Goal: Information Seeking & Learning: Check status

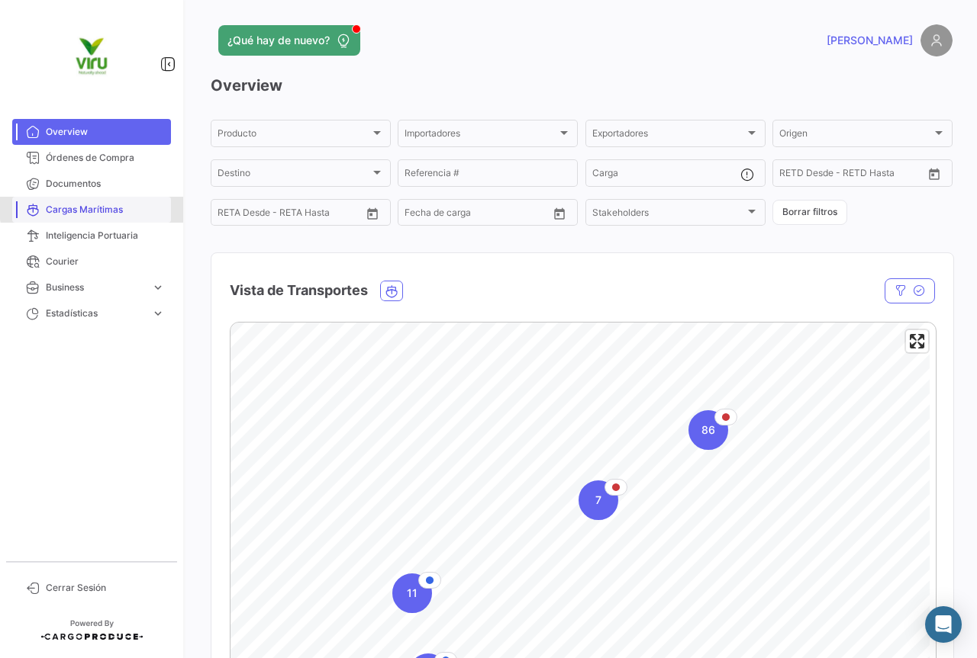
click at [109, 207] on span "Cargas Marítimas" at bounding box center [105, 210] width 119 height 14
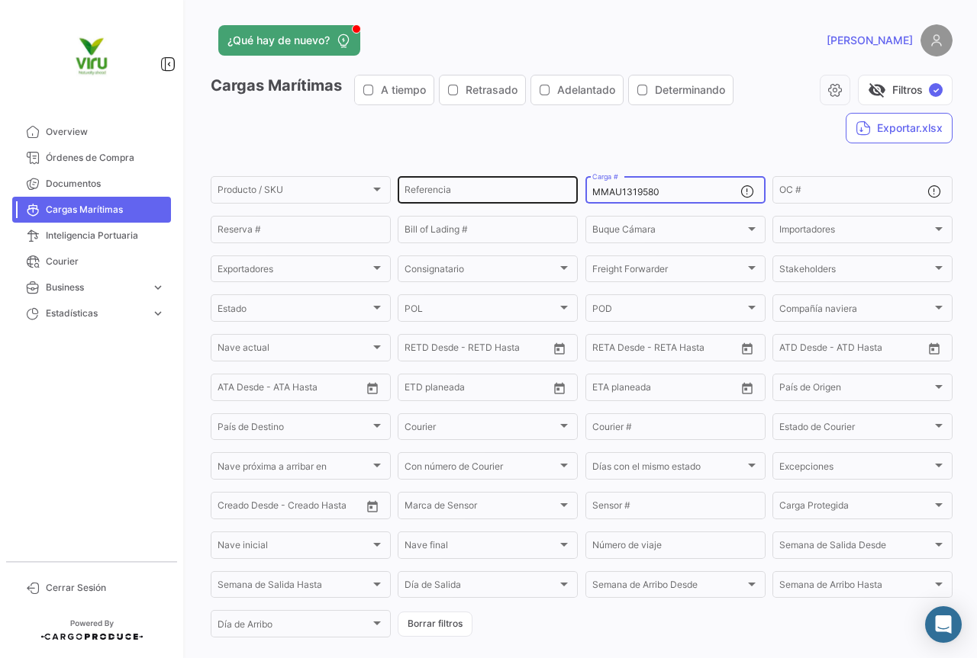
drag, startPoint x: 705, startPoint y: 189, endPoint x: 571, endPoint y: 190, distance: 133.5
click at [0, 0] on div "Producto / SKU Producto / SKU Referencia MMAU1319580 Carga # OC # Reserva # Bil…" at bounding box center [0, 0] width 0 height 0
paste input "CAU6018193"
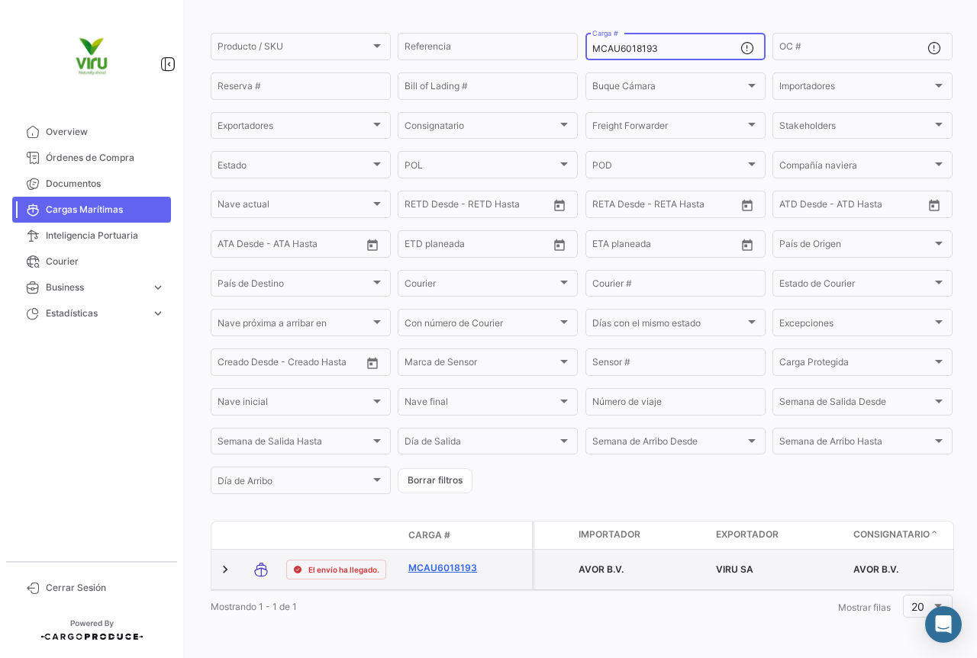
type input "MCAU6018193"
click at [447, 562] on link "MCAU6018193" at bounding box center [447, 569] width 79 height 14
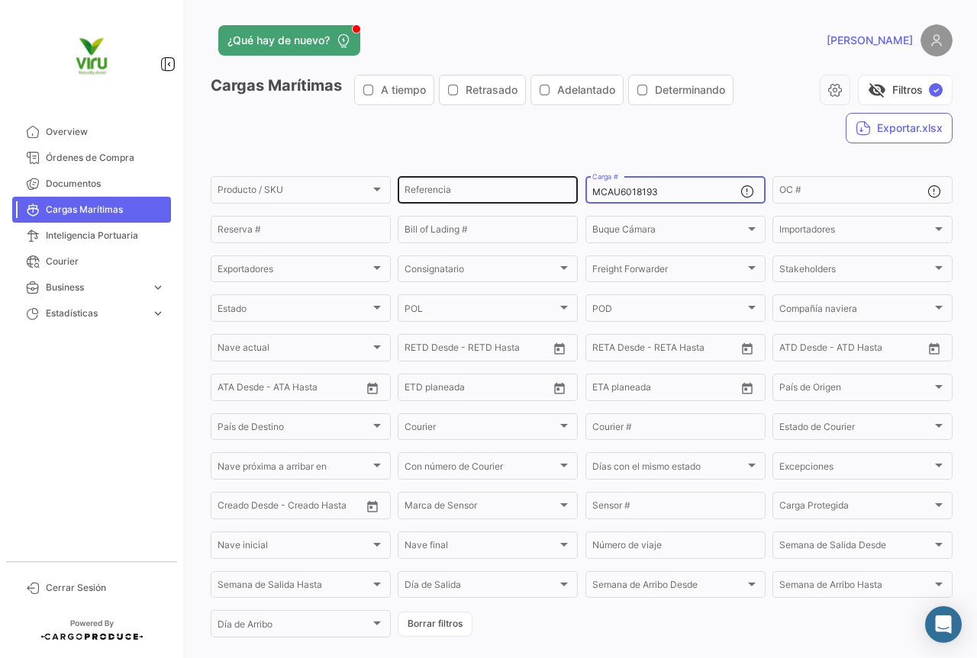
drag, startPoint x: 684, startPoint y: 194, endPoint x: 568, endPoint y: 195, distance: 115.2
click at [0, 0] on div "Producto / SKU Producto / SKU Referencia MCAU6018193 Carga # OC # Reserva # Bil…" at bounding box center [0, 0] width 0 height 0
paste input "CGMU7000094"
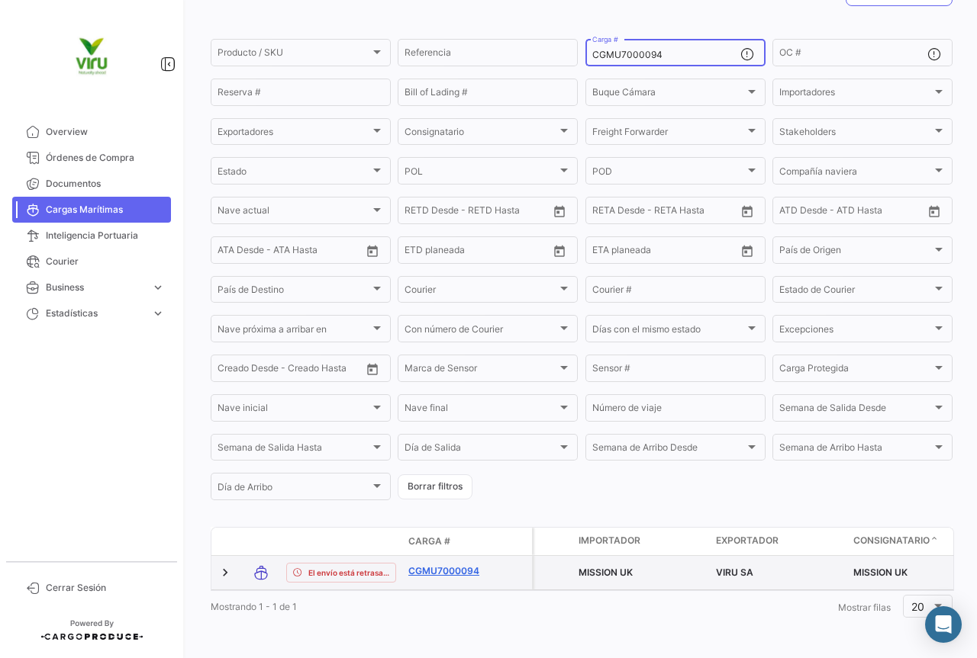
scroll to position [149, 0]
type input "CGMU7000094"
click at [442, 565] on link "CGMU7000094" at bounding box center [447, 572] width 79 height 14
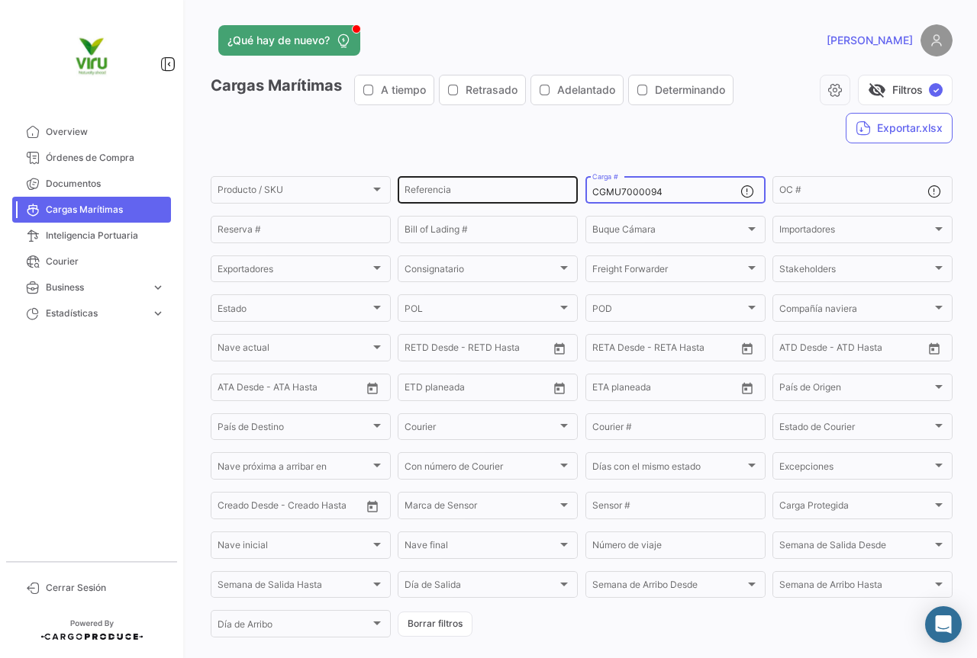
drag, startPoint x: 687, startPoint y: 188, endPoint x: 573, endPoint y: 193, distance: 114.5
click at [0, 0] on div "Producto / SKU Producto / SKU Referencia CGMU7000094 Carga # OC # Reserva # Bil…" at bounding box center [0, 0] width 0 height 0
paste input "6998310"
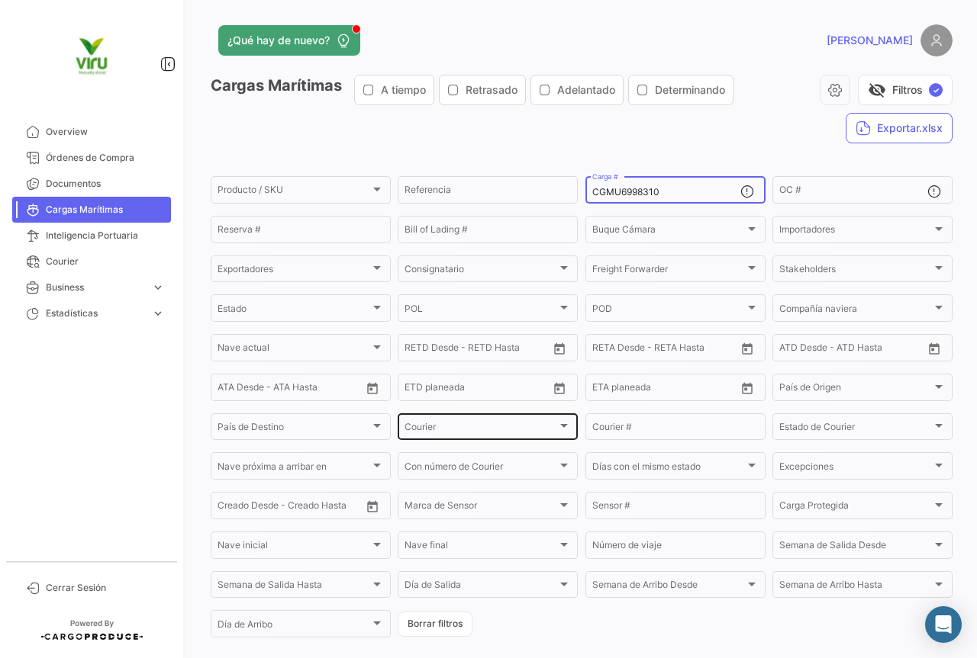
scroll to position [149, 0]
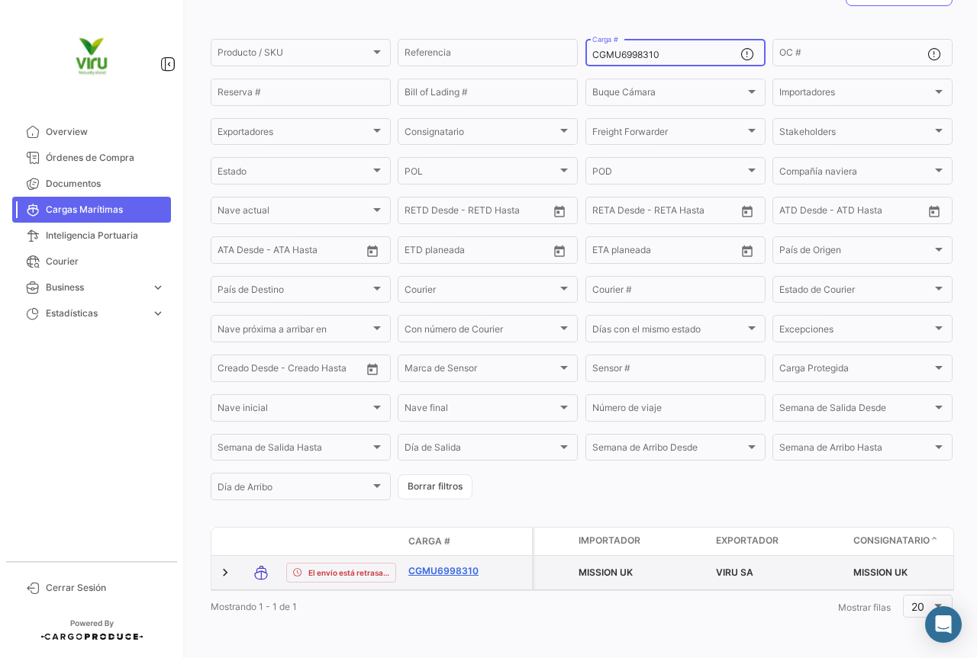
type input "CGMU6998310"
click at [428, 565] on link "CGMU6998310" at bounding box center [447, 572] width 79 height 14
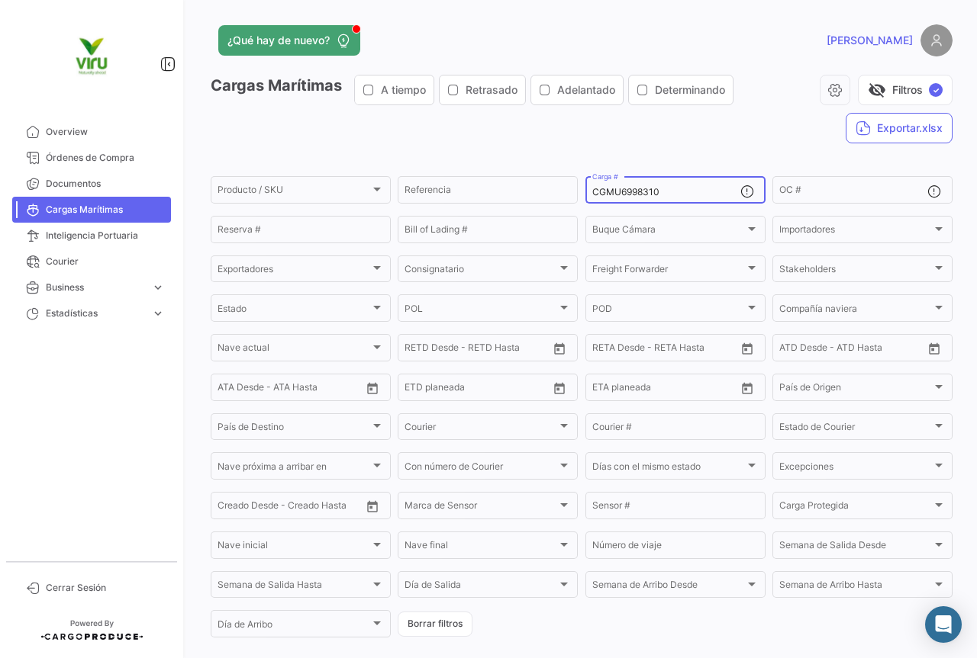
drag, startPoint x: 687, startPoint y: 188, endPoint x: 576, endPoint y: 193, distance: 111.5
click at [576, 193] on form "Producto / SKU Producto / SKU Referencia CGMU6998310 Carga # OC # Reserva # Bil…" at bounding box center [582, 407] width 742 height 466
paste input "MMAU134644"
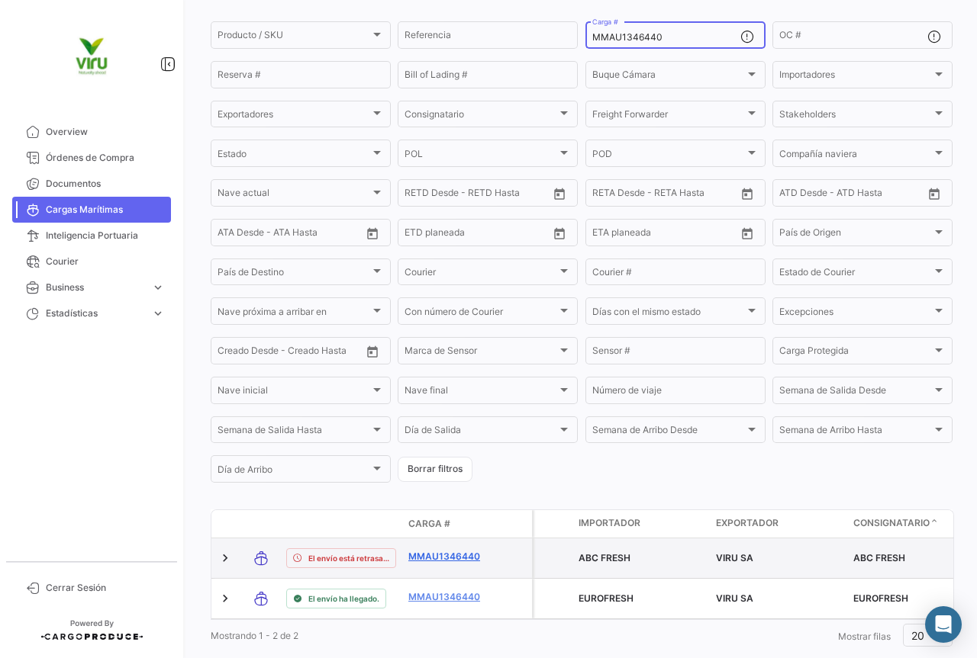
type input "MMAU1346440"
click at [446, 554] on link "MMAU1346440" at bounding box center [447, 557] width 79 height 14
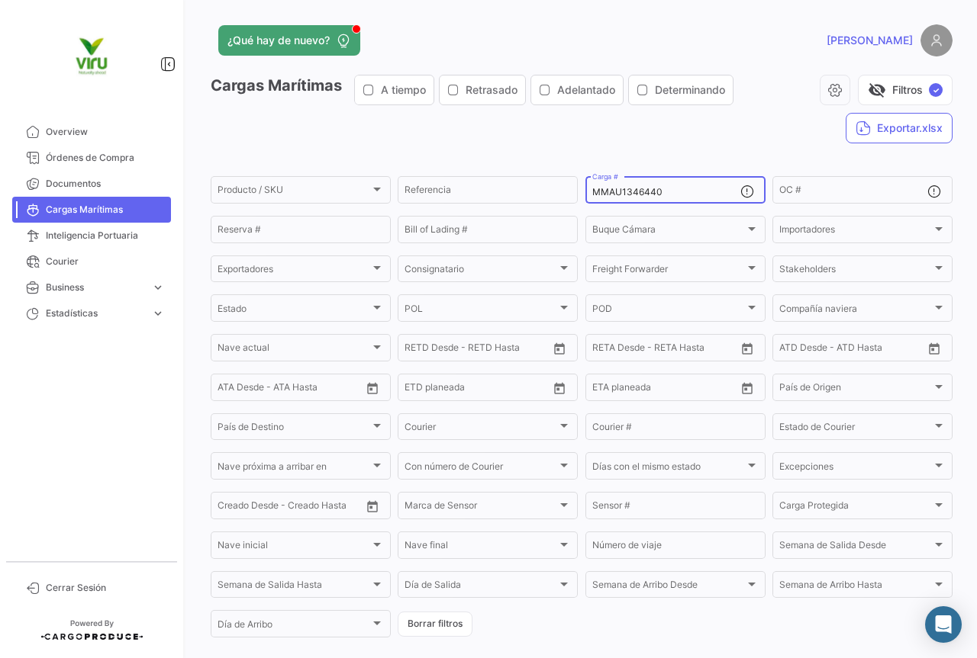
drag, startPoint x: 683, startPoint y: 188, endPoint x: 585, endPoint y: 192, distance: 97.7
click at [585, 192] on div "MMAU1346440 Carga #" at bounding box center [675, 189] width 180 height 30
paste input "CGMU6903188"
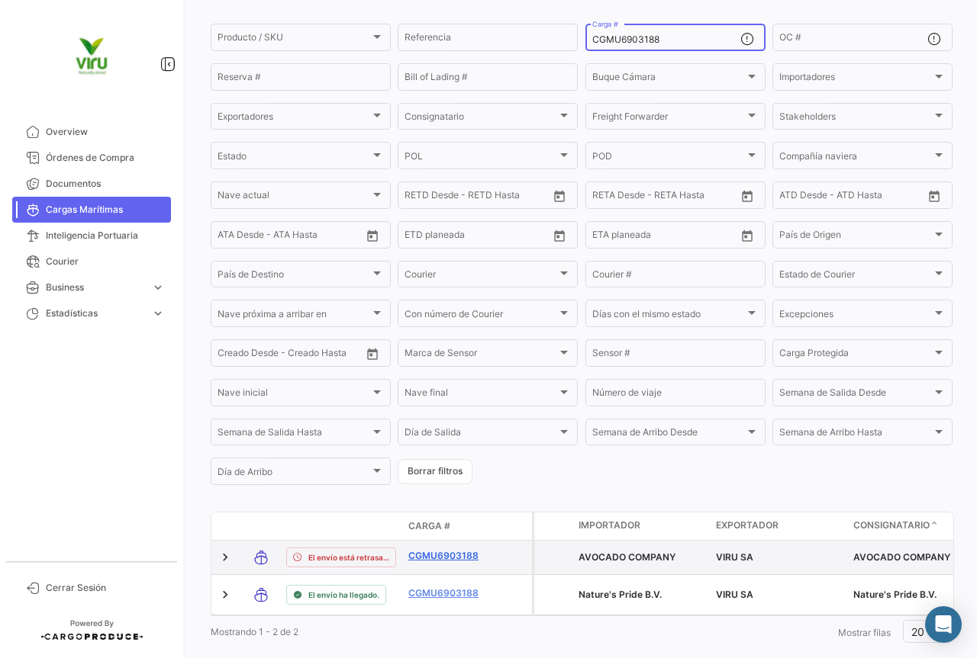
type input "CGMU6903188"
click at [455, 555] on link "CGMU6903188" at bounding box center [447, 556] width 79 height 14
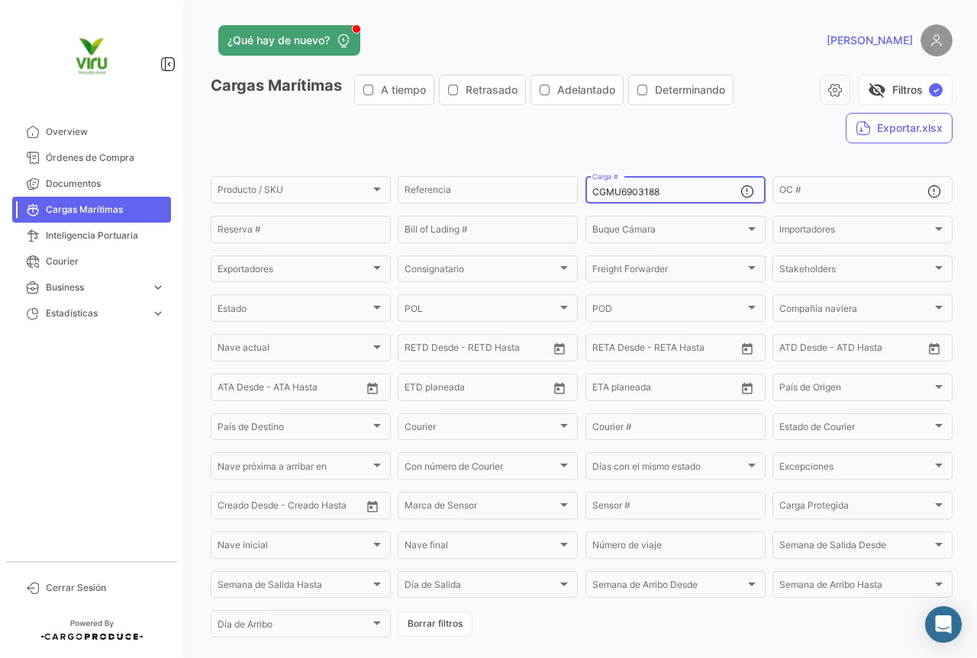
drag, startPoint x: 669, startPoint y: 195, endPoint x: 580, endPoint y: 192, distance: 89.3
click at [580, 192] on form "Producto / SKU Producto / SKU Referencia CGMU6903188 Carga # OC # Reserva # Bil…" at bounding box center [582, 407] width 742 height 466
paste input "21480"
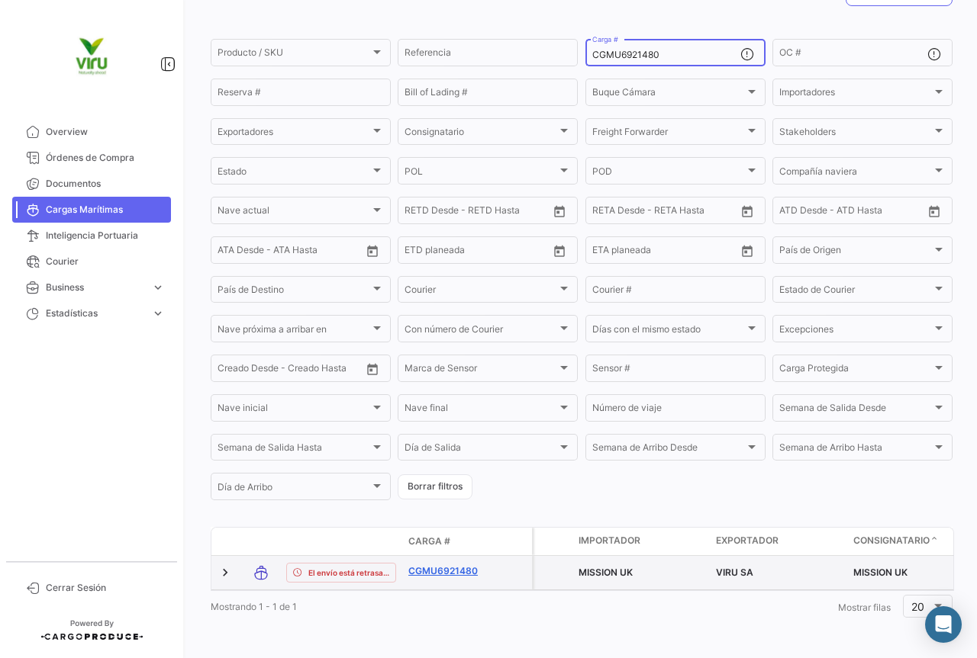
scroll to position [149, 0]
type input "CGMU6921480"
click at [452, 565] on link "CGMU6921480" at bounding box center [447, 572] width 79 height 14
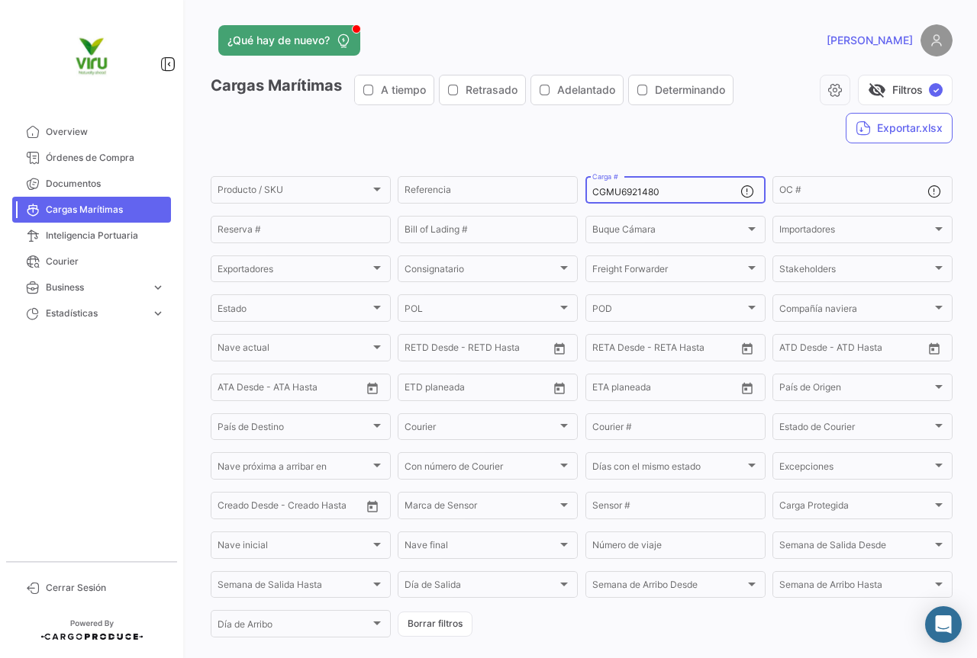
drag, startPoint x: 693, startPoint y: 189, endPoint x: 593, endPoint y: 189, distance: 99.9
click at [593, 189] on input "CGMU6921480" at bounding box center [666, 192] width 148 height 11
type input "C"
paste input "CGMU6932822"
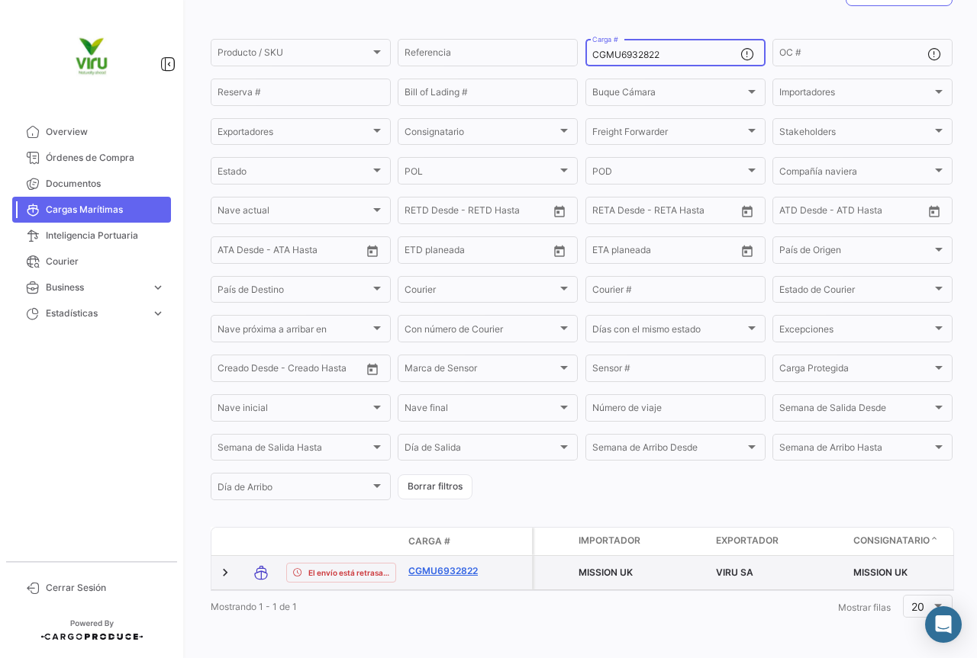
type input "CGMU6932822"
click at [455, 565] on link "CGMU6932822" at bounding box center [447, 572] width 79 height 14
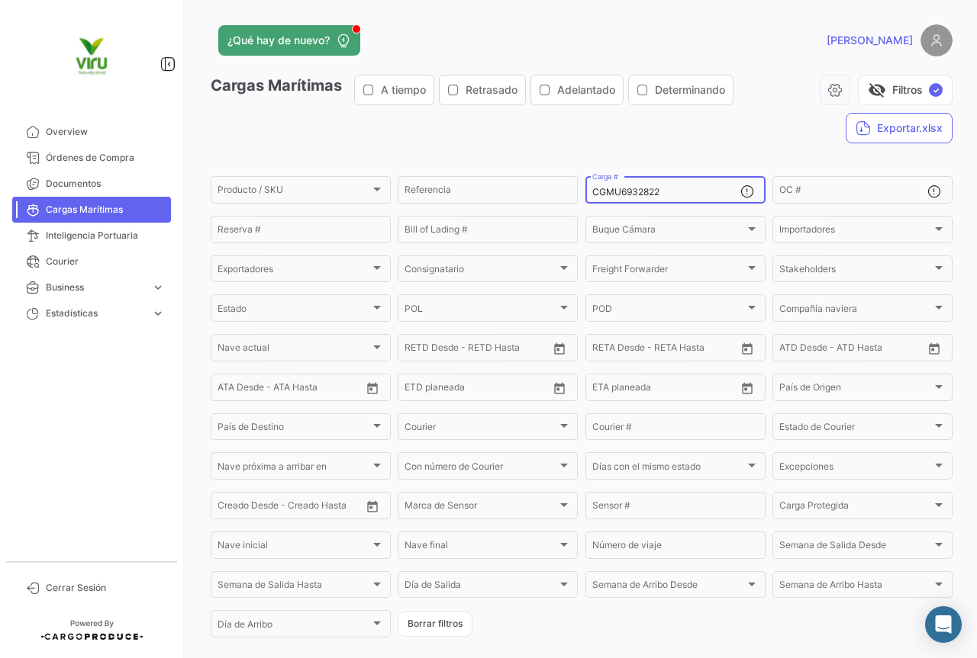
drag, startPoint x: 661, startPoint y: 195, endPoint x: 584, endPoint y: 201, distance: 76.6
click at [585, 201] on div "CGMU6932822 Carga #" at bounding box center [675, 189] width 180 height 30
paste input "89617"
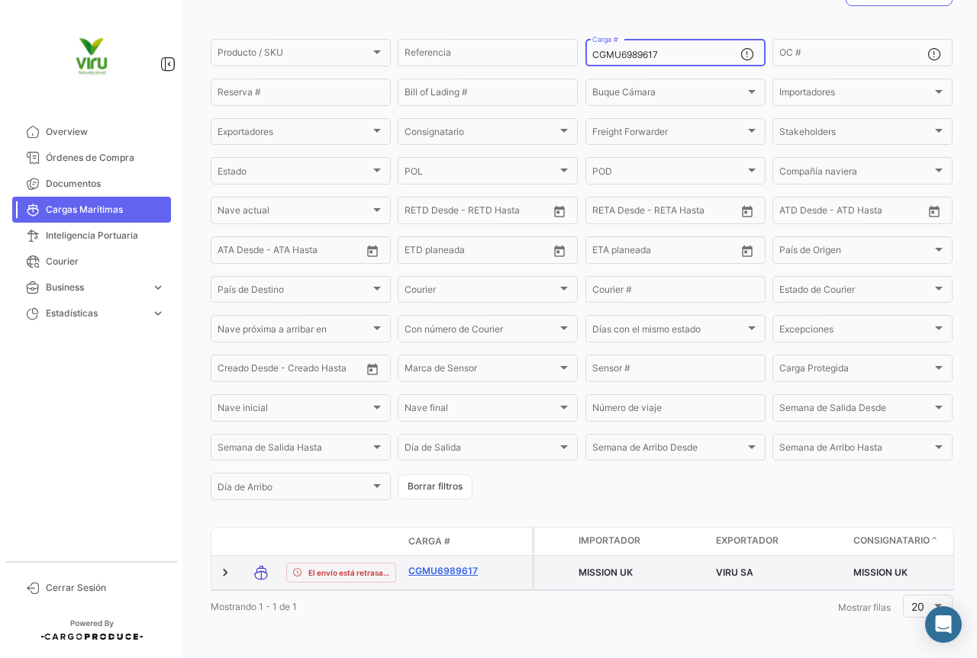
scroll to position [149, 0]
type input "CGMU6989617"
click at [423, 565] on link "CGMU6989617" at bounding box center [447, 572] width 79 height 14
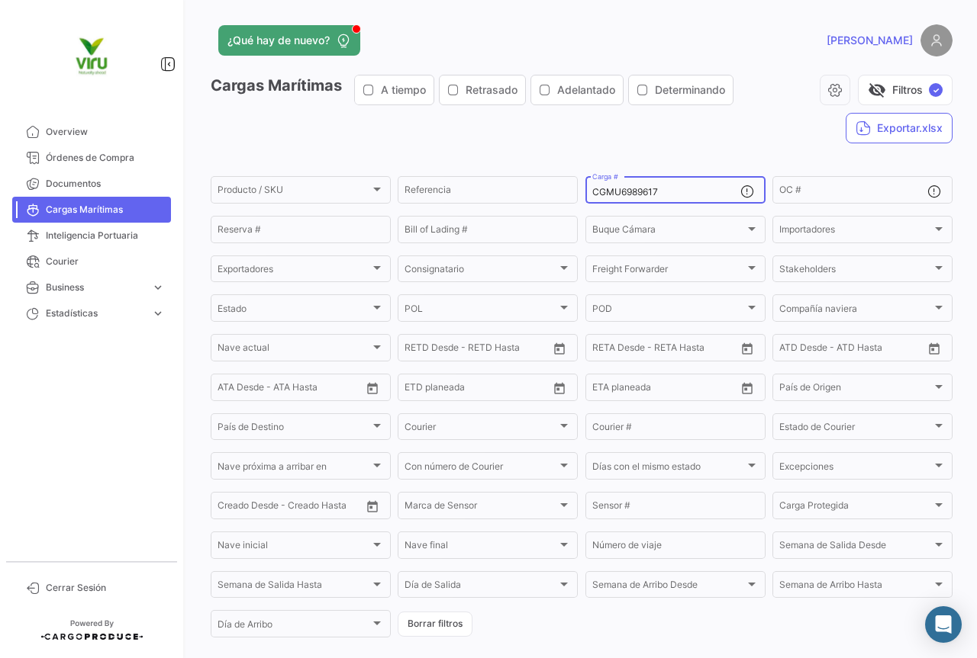
drag, startPoint x: 669, startPoint y: 192, endPoint x: 584, endPoint y: 187, distance: 84.9
click at [585, 187] on div "CGMU6989617 Carga #" at bounding box center [675, 189] width 180 height 30
paste input "MMAU1409889"
type input "MMAU1409889"
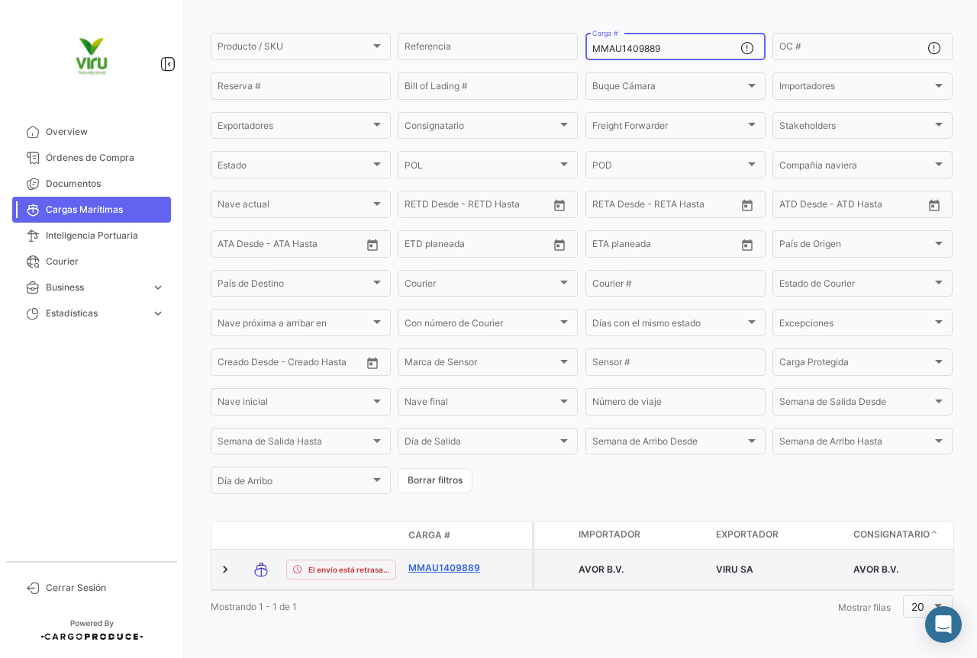
click at [450, 562] on link "MMAU1409889" at bounding box center [447, 569] width 79 height 14
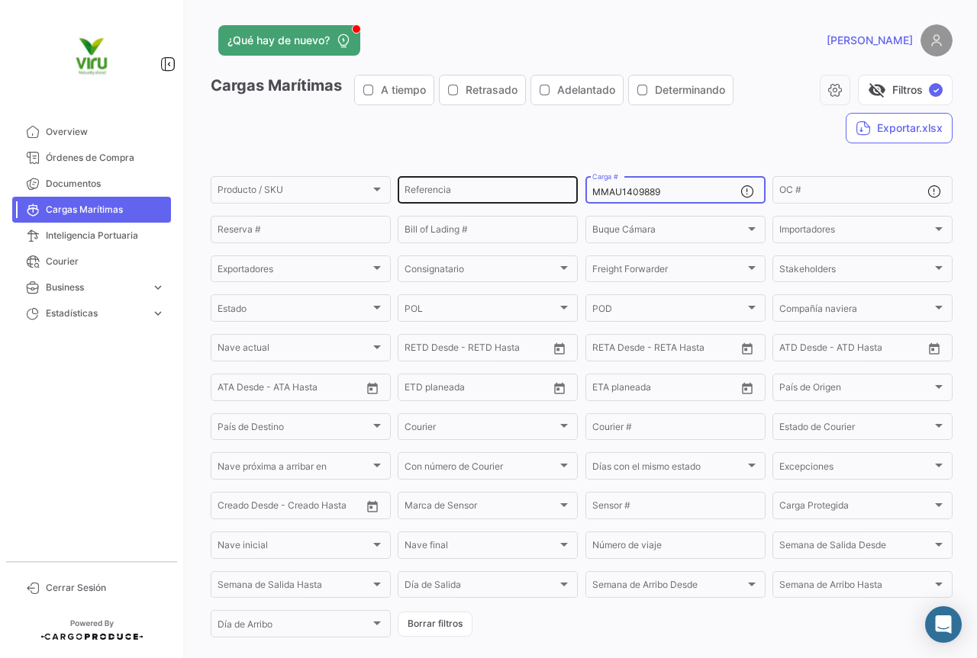
drag, startPoint x: 669, startPoint y: 190, endPoint x: 569, endPoint y: 192, distance: 100.0
click at [0, 0] on div "Producto / SKU Producto / SKU Referencia MMAU1409889 Carga # OC # Reserva # Bil…" at bounding box center [0, 0] width 0 height 0
paste input "CAU6005426"
type input "MCAU6005426"
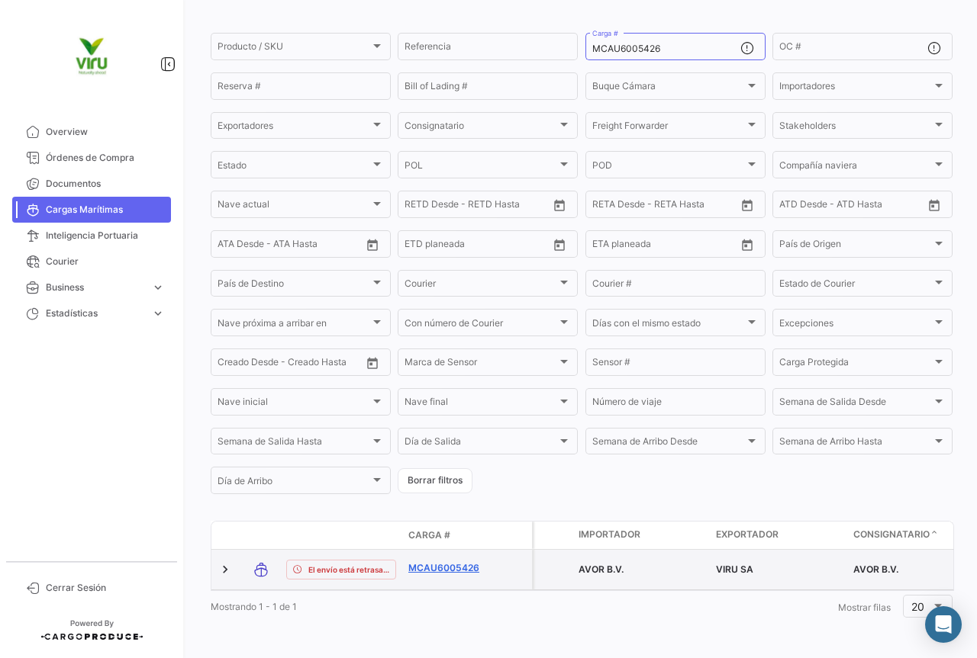
click at [449, 565] on link "MCAU6005426" at bounding box center [447, 569] width 79 height 14
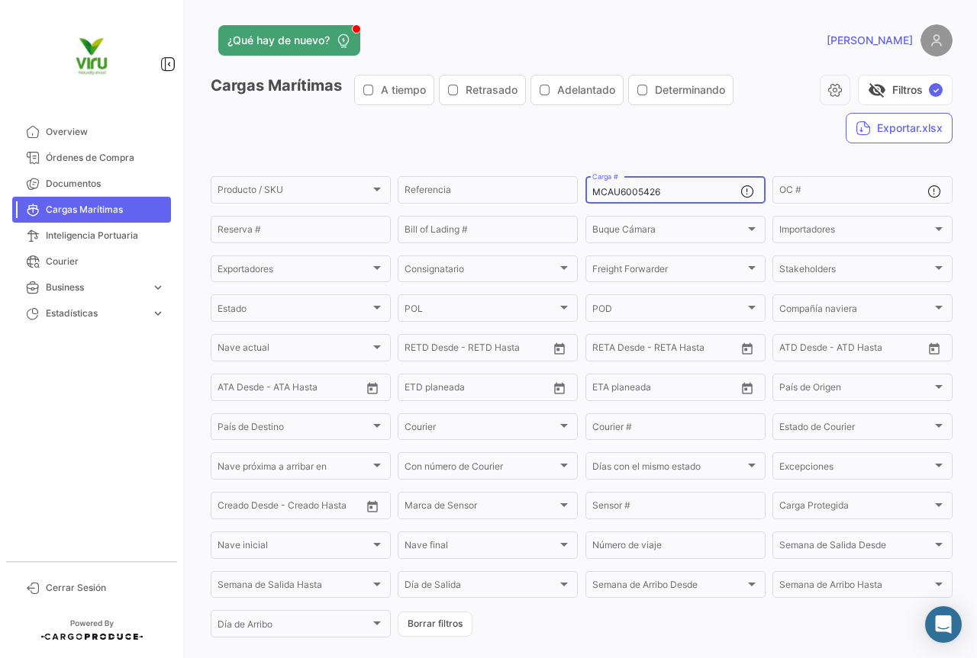
drag, startPoint x: 682, startPoint y: 192, endPoint x: 591, endPoint y: 190, distance: 90.8
click at [592, 190] on input "MCAU6005426" at bounding box center [666, 192] width 148 height 11
paste input "5000179"
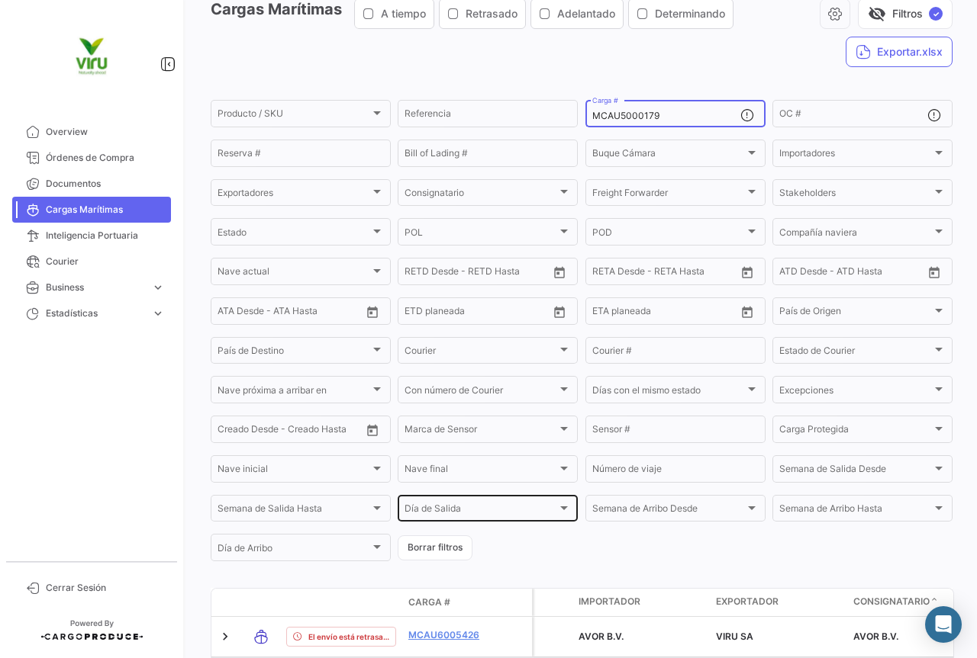
scroll to position [153, 0]
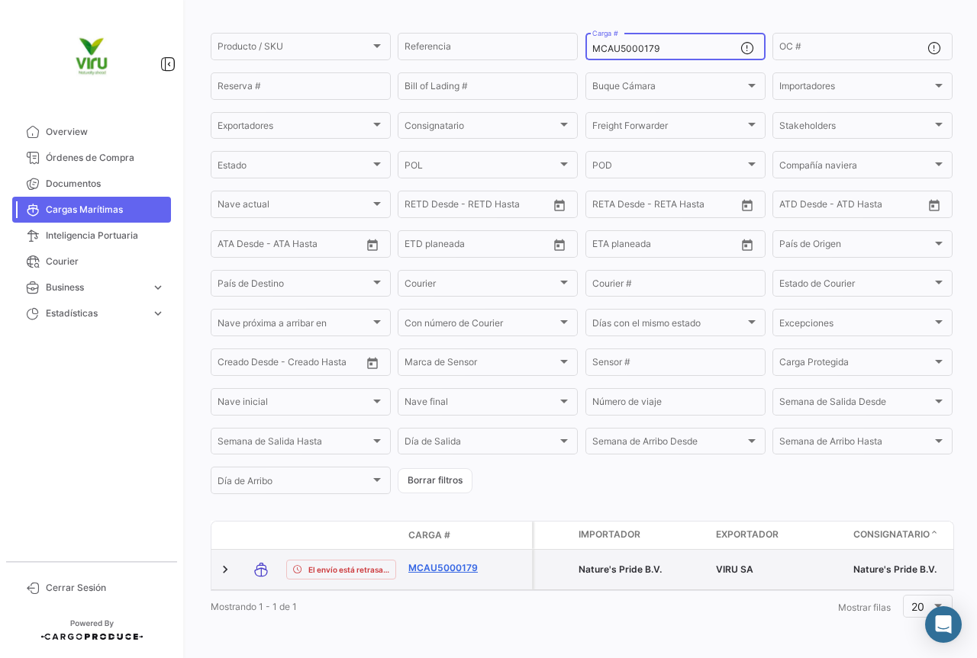
type input "MCAU5000179"
click at [447, 562] on link "MCAU5000179" at bounding box center [447, 569] width 79 height 14
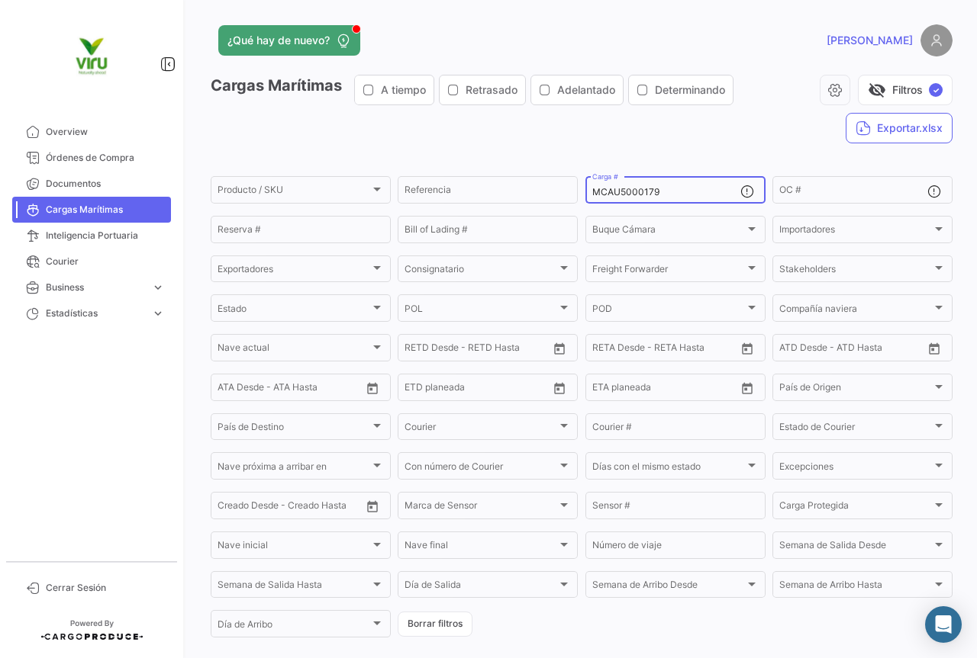
drag, startPoint x: 686, startPoint y: 190, endPoint x: 581, endPoint y: 182, distance: 105.6
click at [585, 182] on div "MCAU5000179 Carga #" at bounding box center [675, 189] width 180 height 30
paste input "RFU0027028"
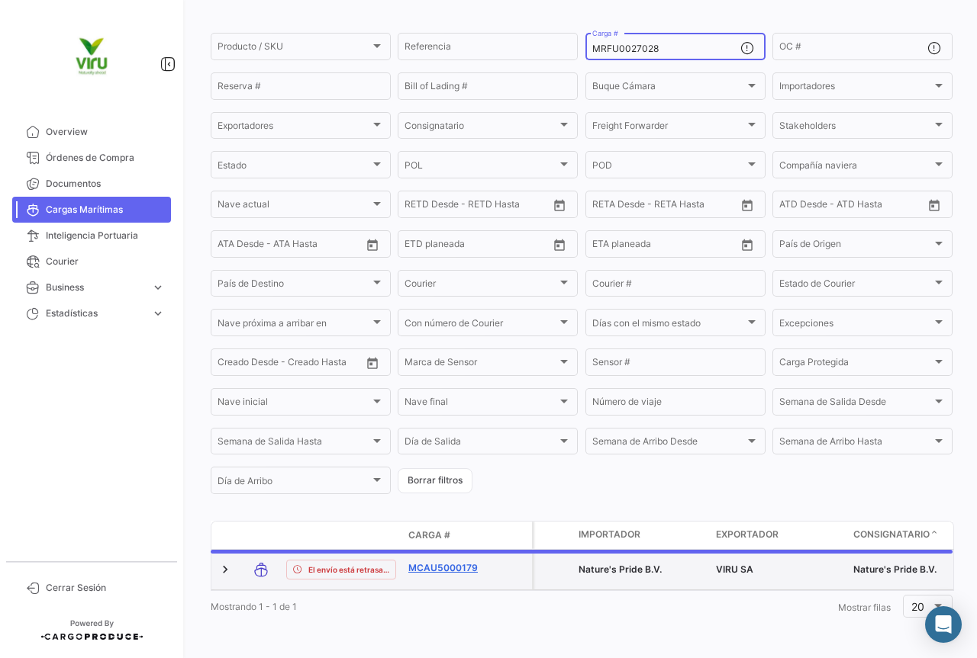
scroll to position [149, 0]
type input "MRFU0027028"
click at [433, 563] on link "MRFU0027028" at bounding box center [447, 569] width 79 height 14
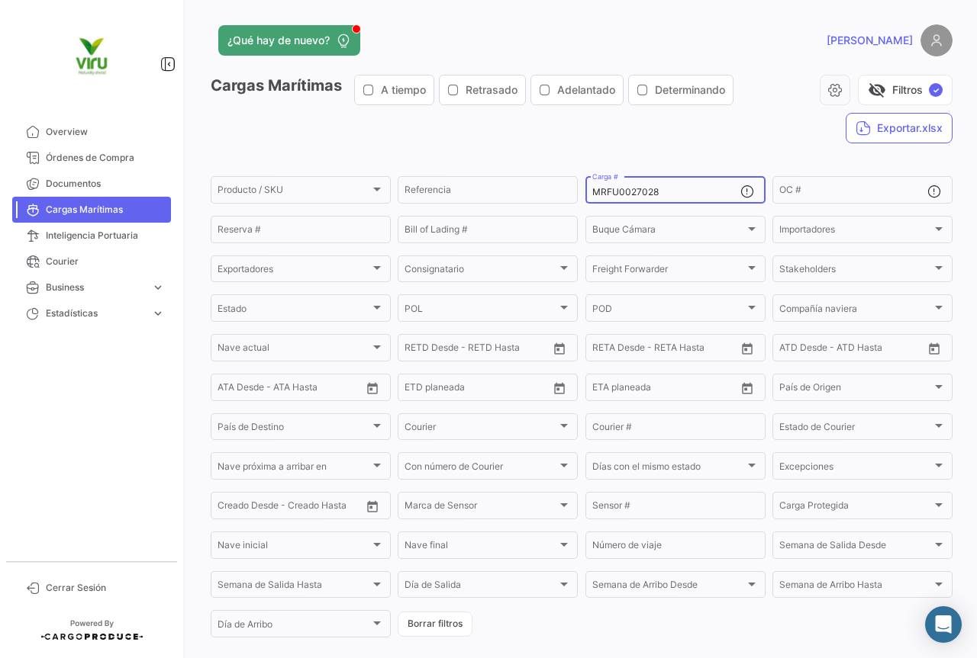
drag, startPoint x: 698, startPoint y: 193, endPoint x: 585, endPoint y: 194, distance: 112.9
click at [585, 194] on div "MRFU0027028 Carga #" at bounding box center [675, 189] width 180 height 30
paste input "CAU6067475"
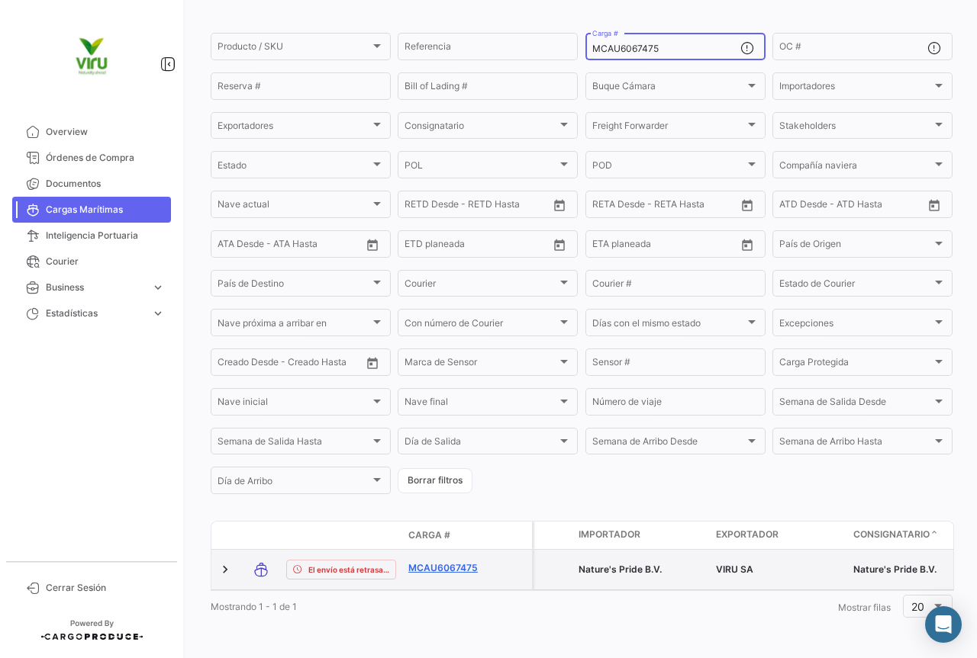
type input "MCAU6067475"
click at [438, 562] on link "MCAU6067475" at bounding box center [447, 569] width 79 height 14
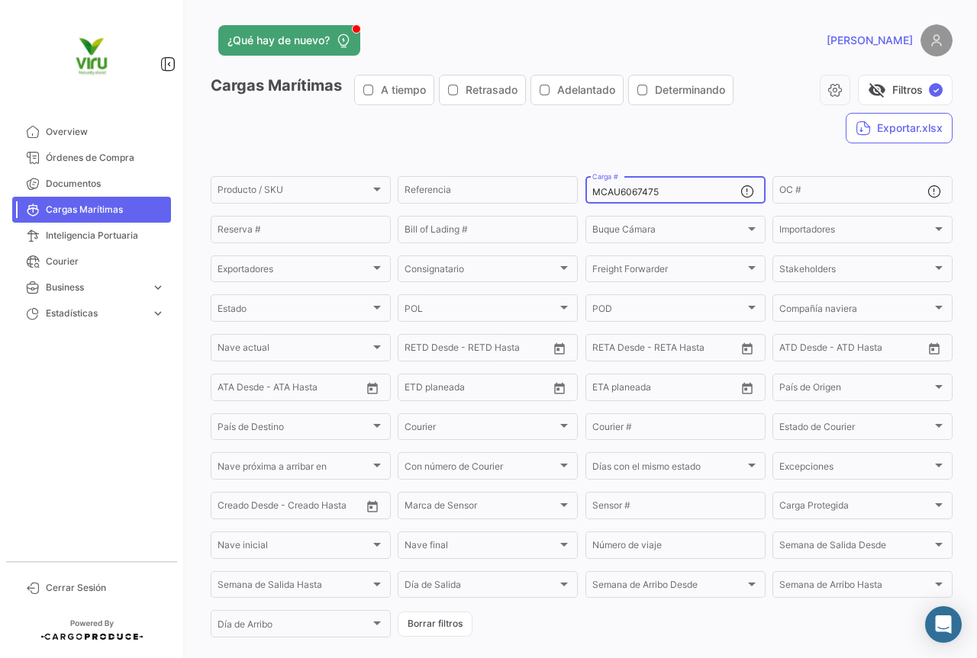
drag, startPoint x: 679, startPoint y: 195, endPoint x: 578, endPoint y: 185, distance: 101.2
click at [578, 185] on form "Producto / SKU Producto / SKU Referencia MCAU6067475 Carga # OC # Reserva # Bil…" at bounding box center [582, 407] width 742 height 466
paste input "04121"
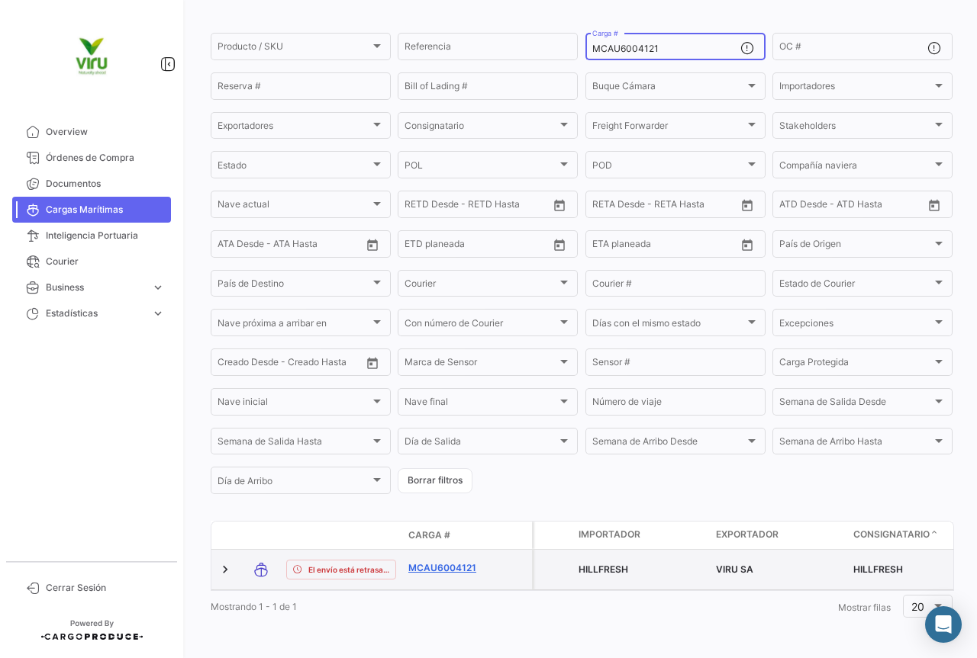
type input "MCAU6004121"
click at [457, 562] on link "MCAU6004121" at bounding box center [447, 569] width 79 height 14
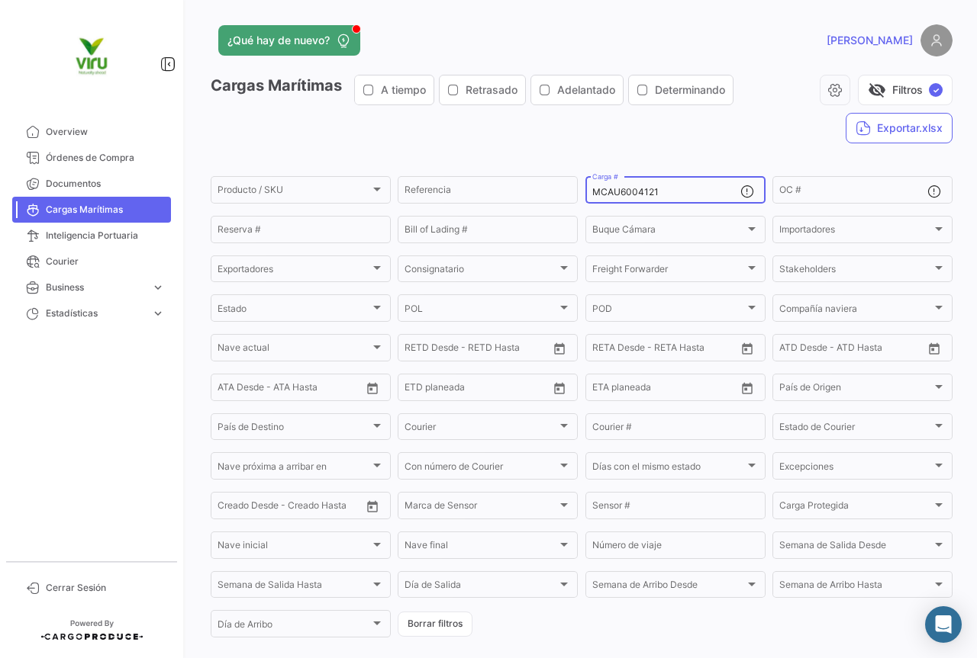
drag, startPoint x: 674, startPoint y: 193, endPoint x: 582, endPoint y: 195, distance: 91.6
click at [585, 195] on div "MCAU6004121 Carga #" at bounding box center [675, 189] width 180 height 30
paste input "RFU0002544"
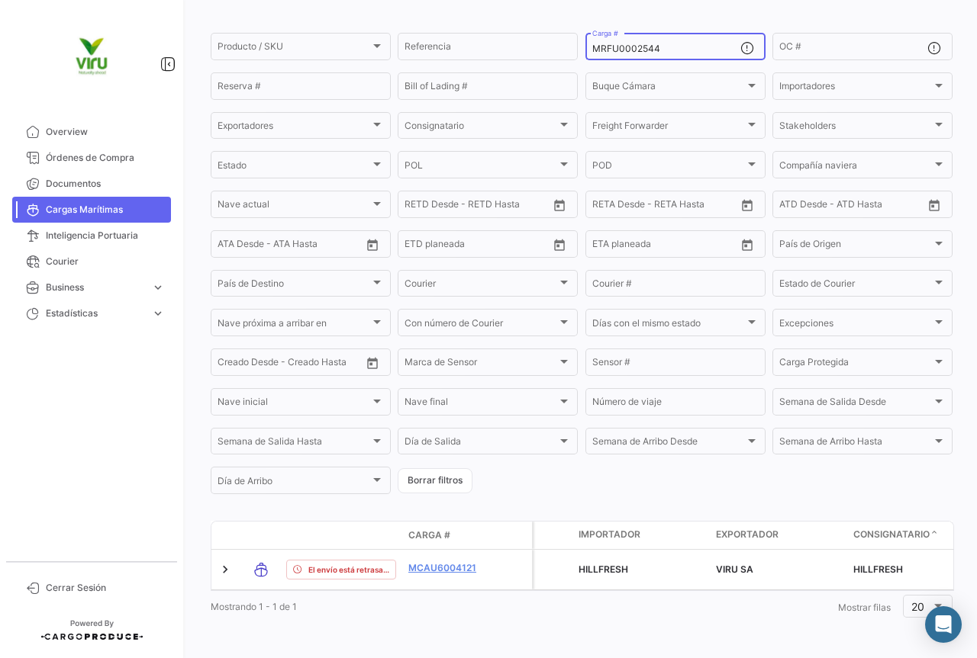
scroll to position [155, 0]
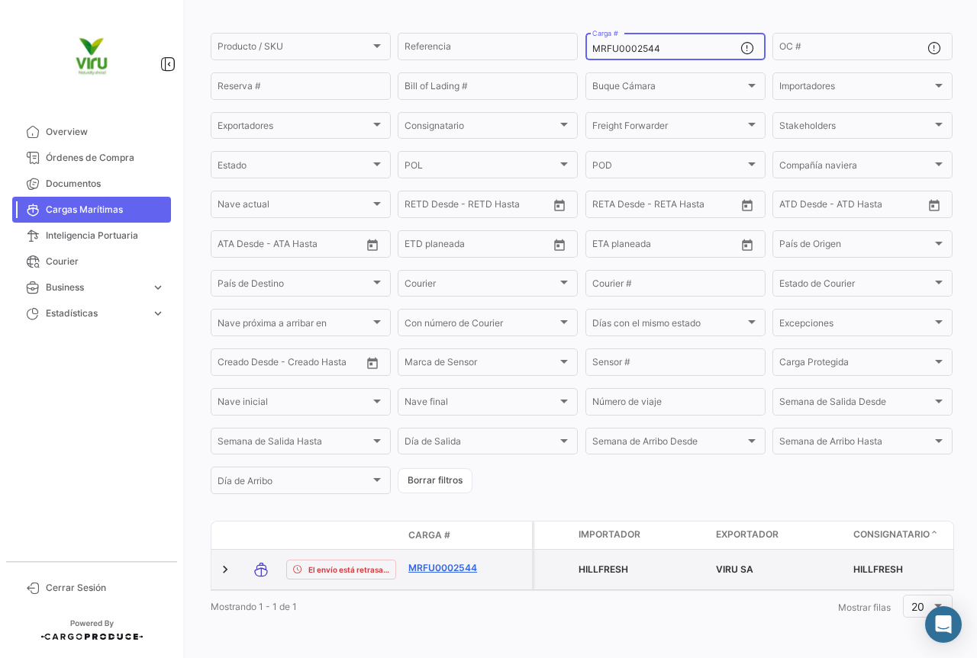
type input "MRFU0002544"
click at [436, 562] on link "MRFU0002544" at bounding box center [447, 569] width 79 height 14
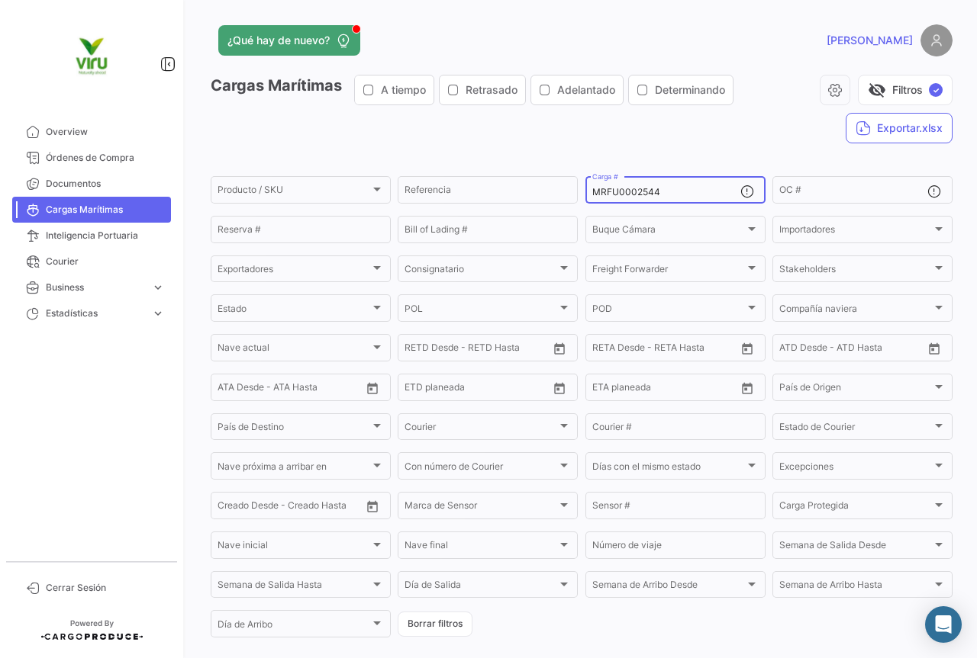
drag, startPoint x: 700, startPoint y: 195, endPoint x: 584, endPoint y: 188, distance: 115.4
click at [585, 188] on div "MRFU0002544 Carga #" at bounding box center [675, 189] width 180 height 30
paste input "CAU6071691"
type input "MCAU6071691"
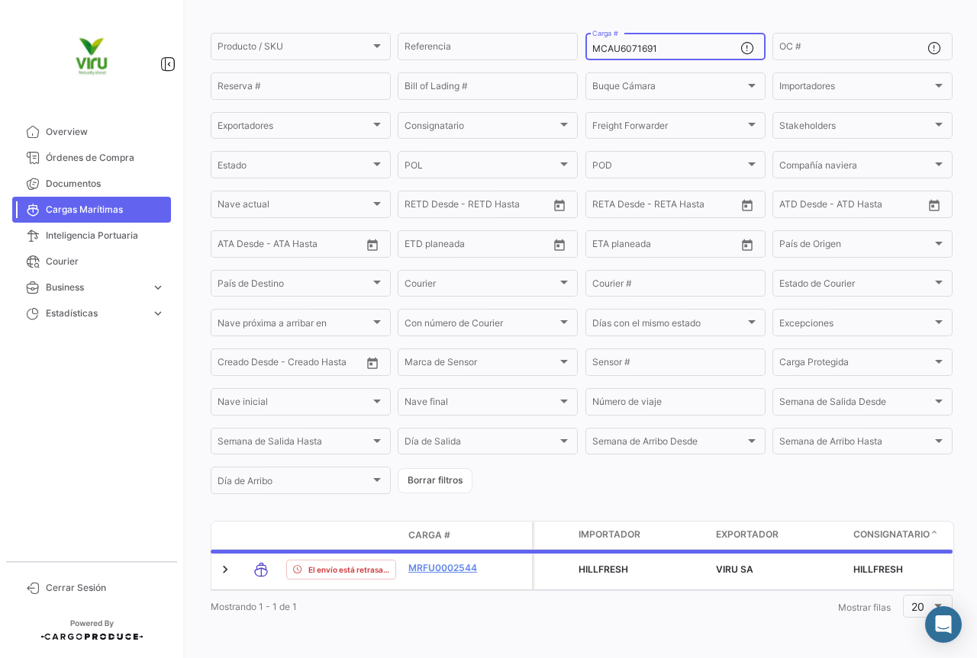
scroll to position [155, 0]
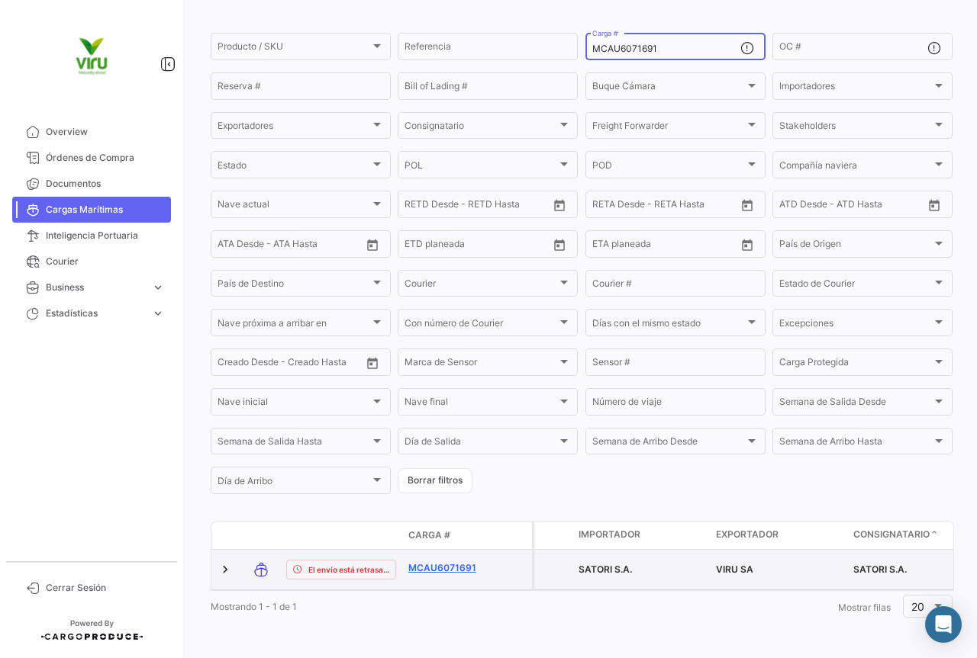
click at [433, 562] on link "MCAU6071691" at bounding box center [447, 569] width 79 height 14
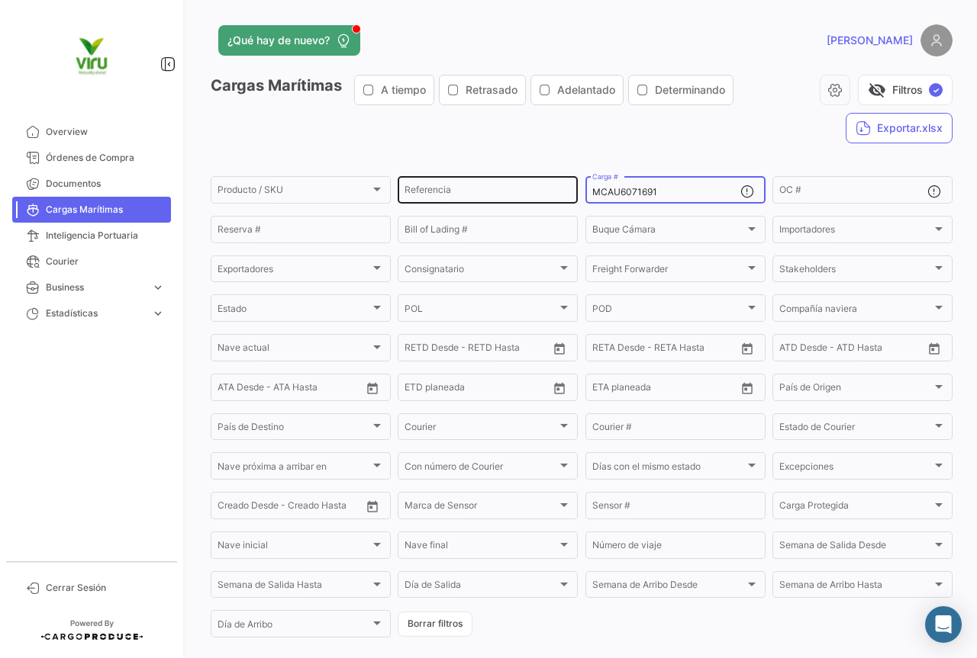
drag, startPoint x: 677, startPoint y: 192, endPoint x: 565, endPoint y: 192, distance: 112.2
click at [0, 0] on div "Producto / SKU Producto / SKU Referencia MCAU6071691 Carga # OC # Reserva # Bil…" at bounding box center [0, 0] width 0 height 0
paste input "2300"
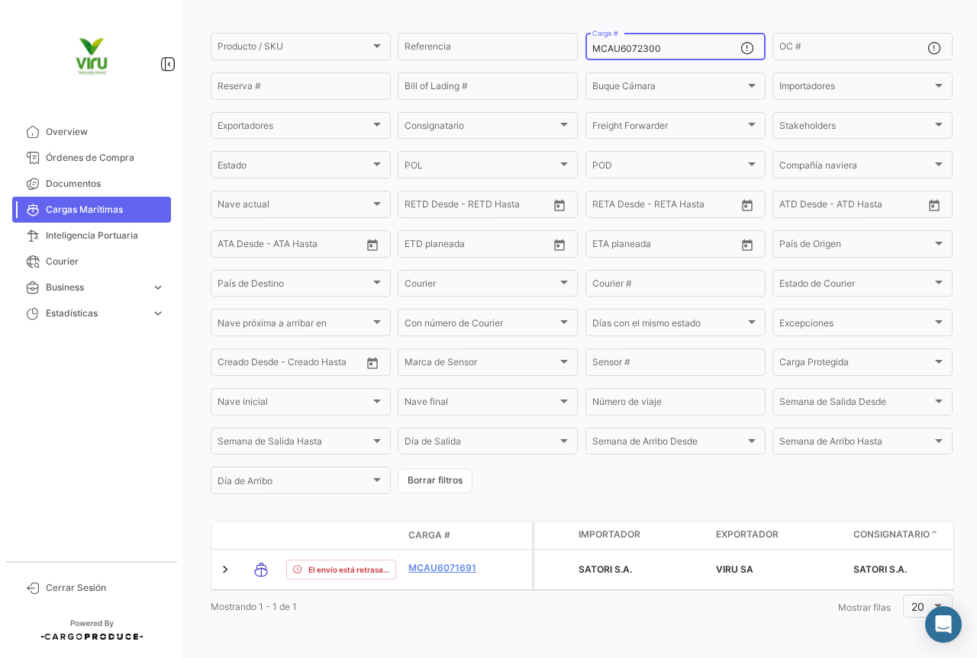
scroll to position [155, 0]
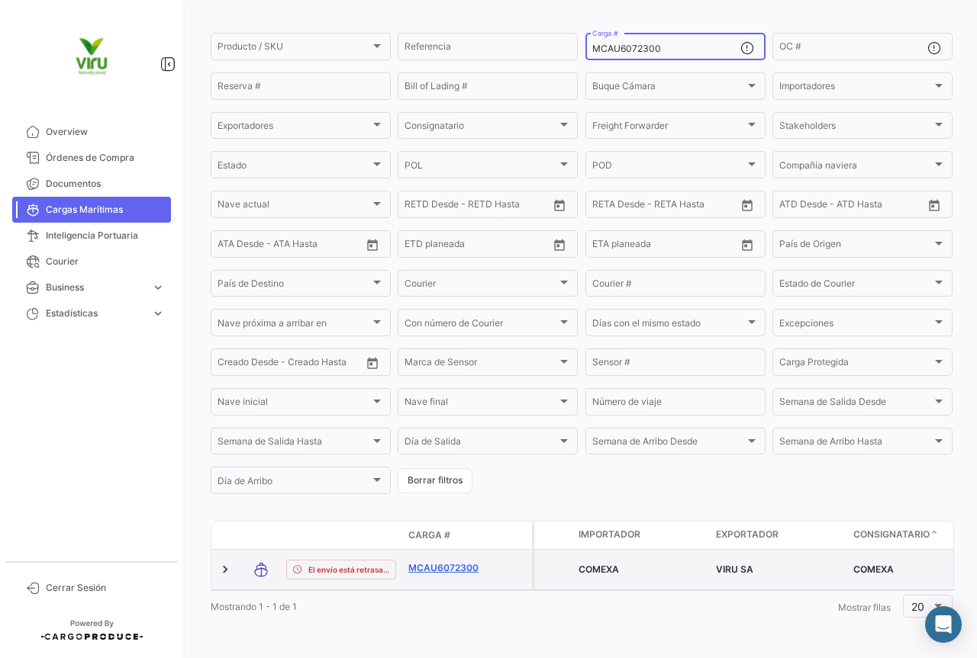
type input "MCAU6072300"
click at [451, 562] on link "MCAU6072300" at bounding box center [447, 569] width 79 height 14
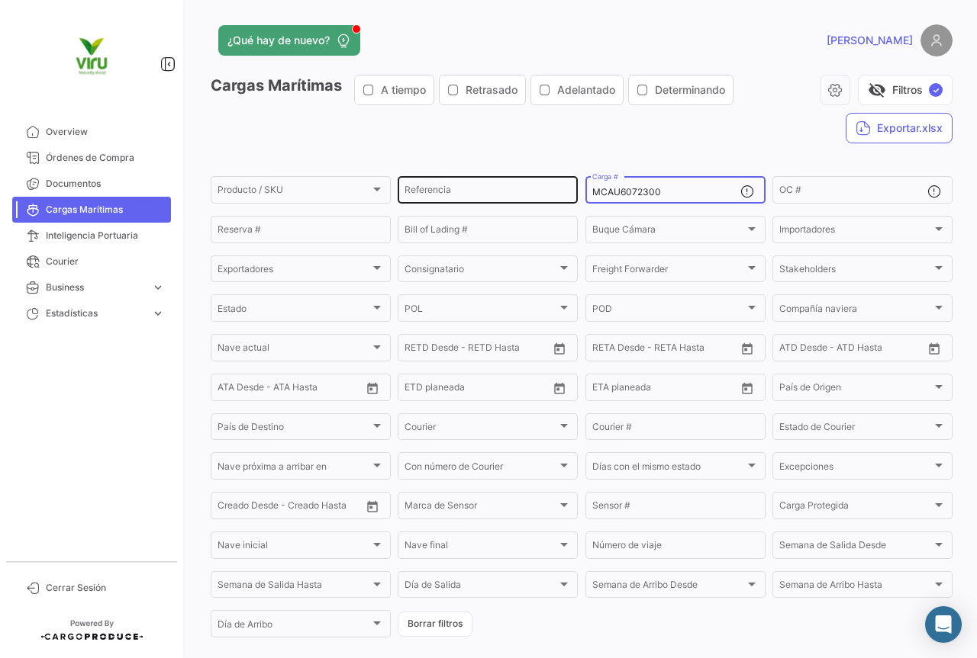
drag, startPoint x: 687, startPoint y: 193, endPoint x: 560, endPoint y: 192, distance: 127.4
click at [0, 0] on div "Producto / SKU Producto / SKU Referencia MCAU6072300 Carga # OC # Reserva # Bil…" at bounding box center [0, 0] width 0 height 0
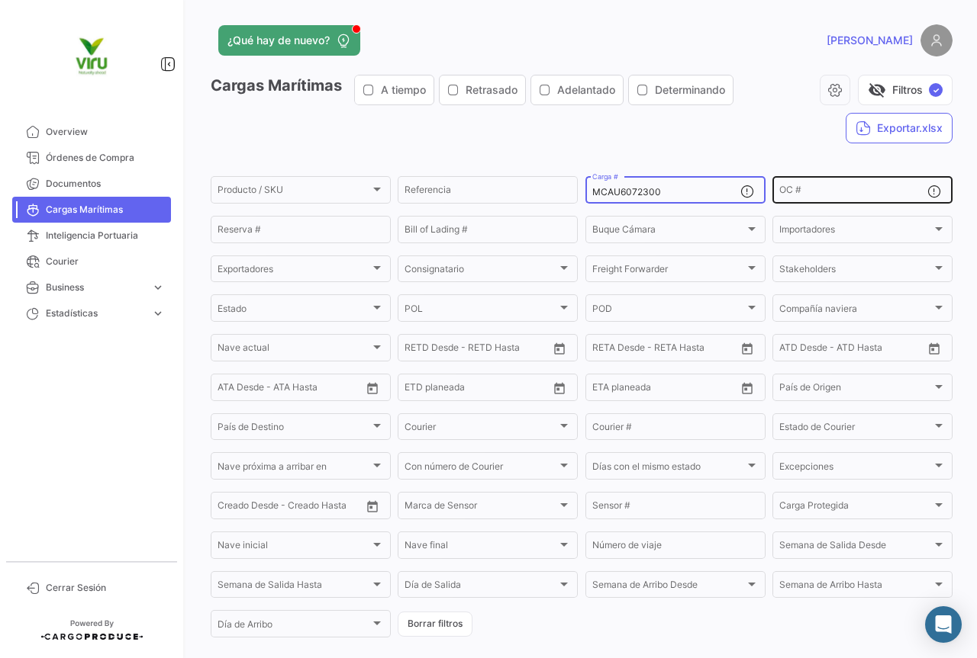
paste input "MAU1434135"
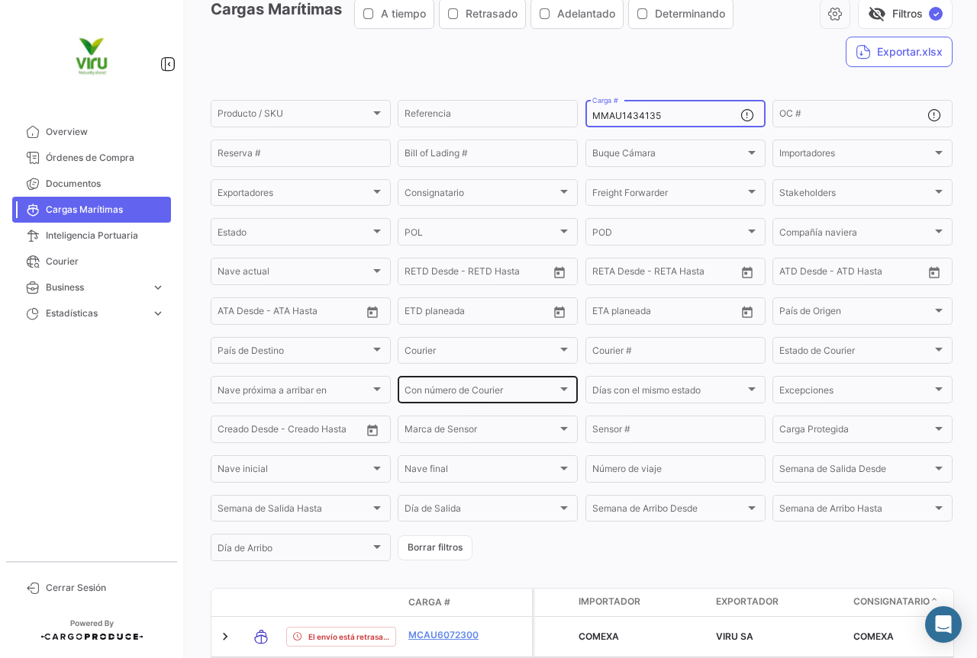
scroll to position [153, 0]
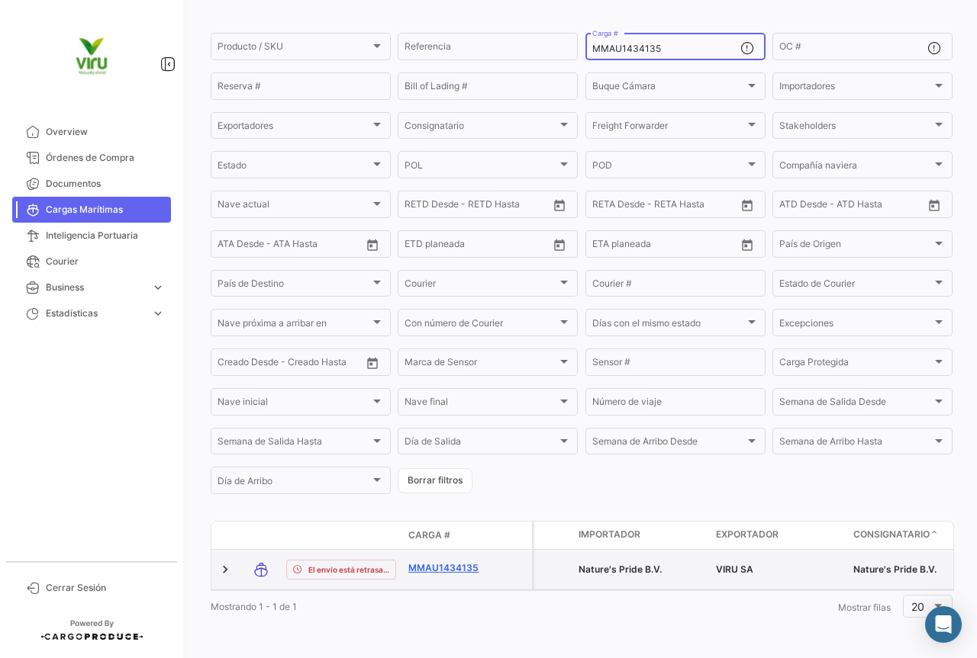
type input "MMAU1434135"
click at [451, 562] on link "MMAU1434135" at bounding box center [447, 569] width 79 height 14
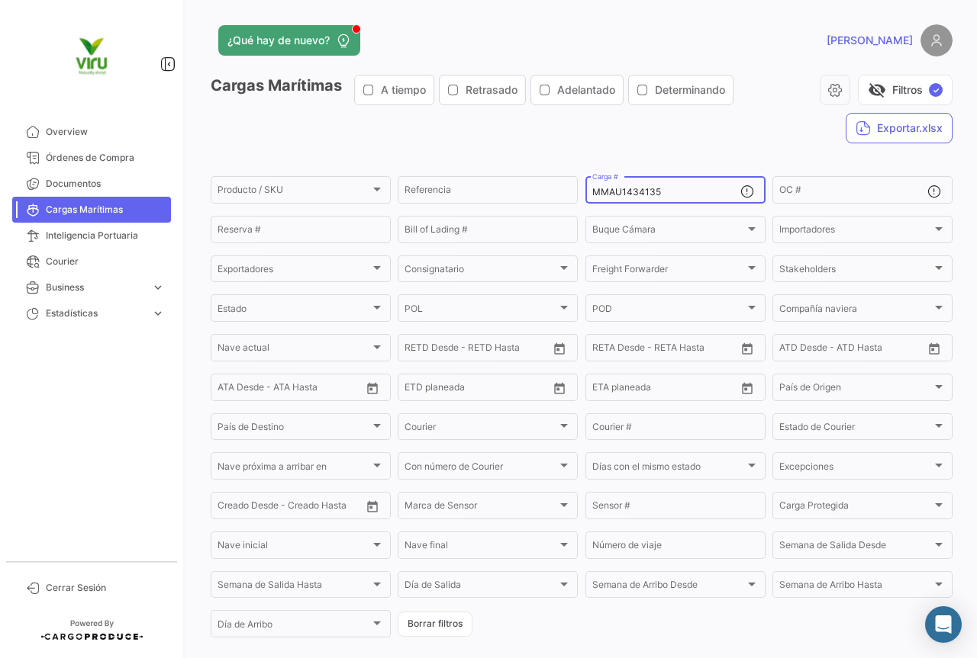
drag, startPoint x: 690, startPoint y: 196, endPoint x: 592, endPoint y: 197, distance: 98.4
click at [592, 197] on input "MMAU1434135" at bounding box center [666, 192] width 148 height 11
paste input "CAU6054610"
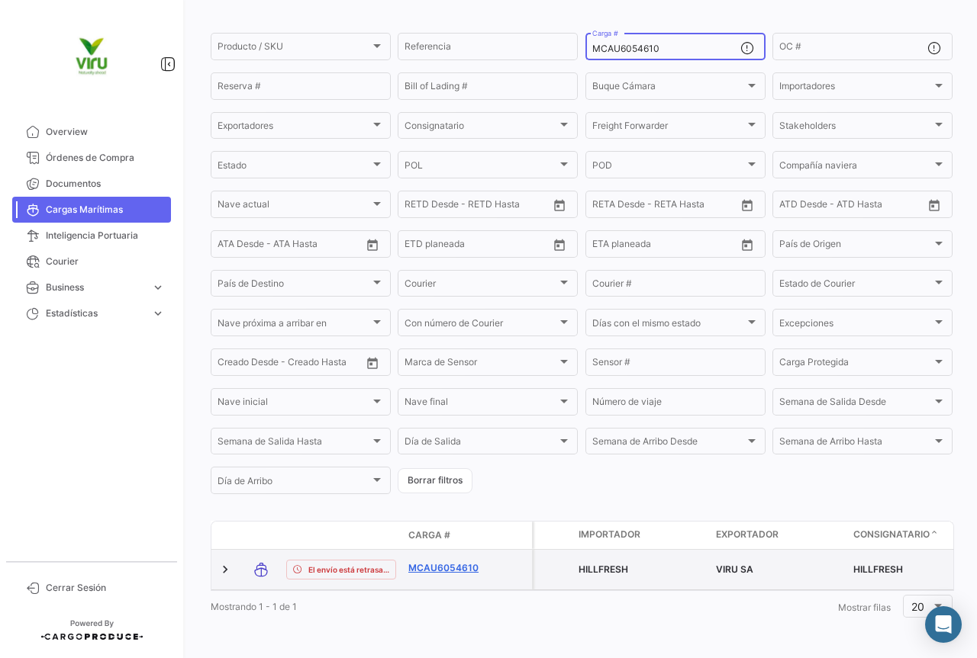
scroll to position [149, 0]
type input "MCAU6054610"
click at [452, 562] on link "MCAU6054610" at bounding box center [447, 569] width 79 height 14
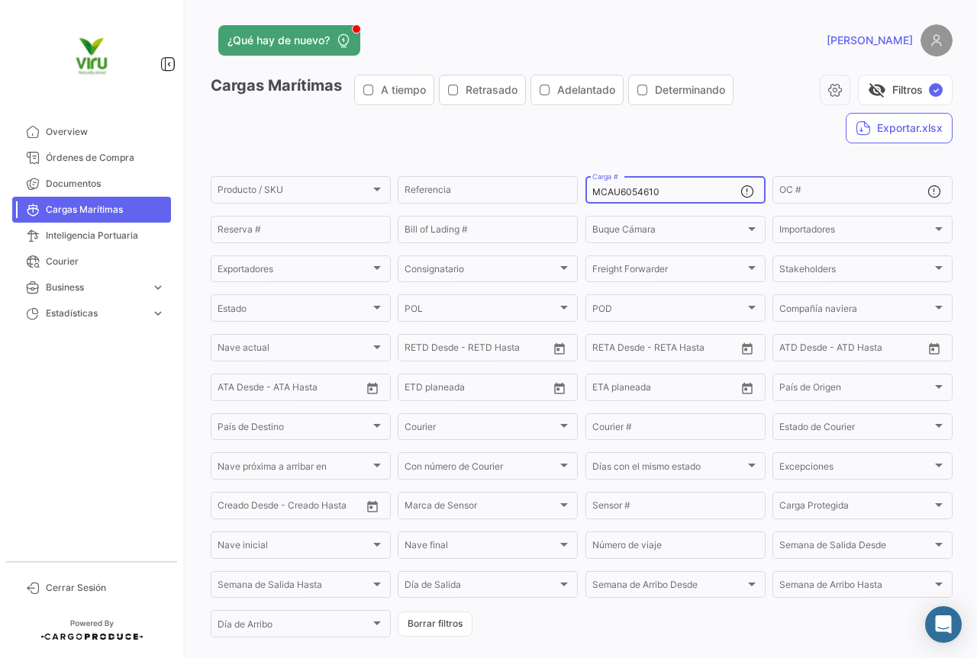
drag, startPoint x: 705, startPoint y: 193, endPoint x: 589, endPoint y: 194, distance: 116.0
click at [592, 194] on input "MCAU6054610" at bounding box center [666, 192] width 148 height 11
paste input "RFU0023763"
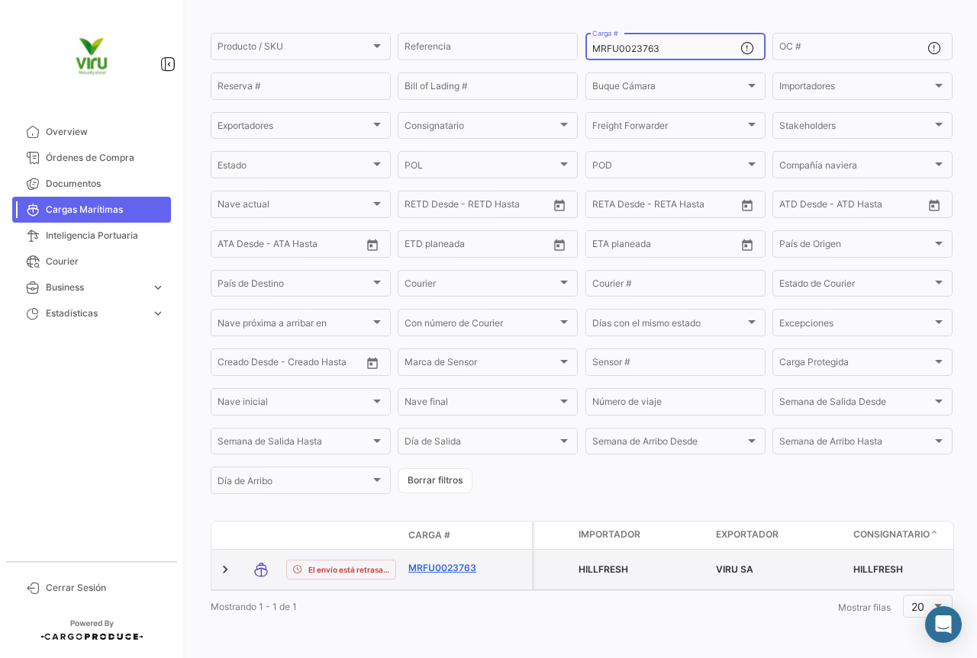
type input "MRFU0023763"
click at [453, 562] on link "MRFU0023763" at bounding box center [447, 569] width 79 height 14
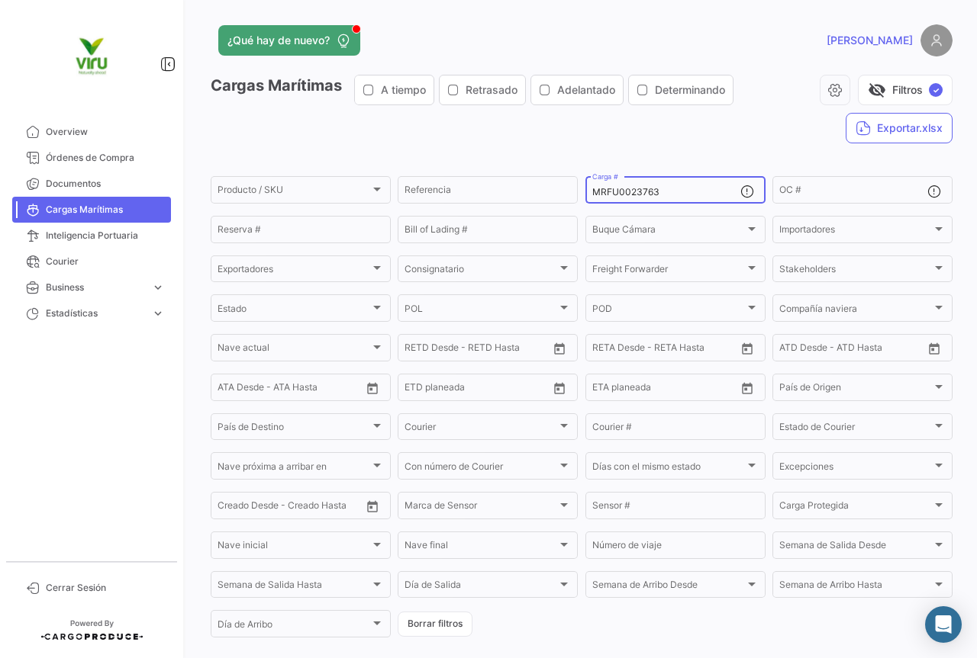
drag, startPoint x: 684, startPoint y: 194, endPoint x: 585, endPoint y: 195, distance: 98.4
click at [585, 195] on div "MRFU0023763 Carga #" at bounding box center [675, 189] width 180 height 30
paste input "CAU6065575"
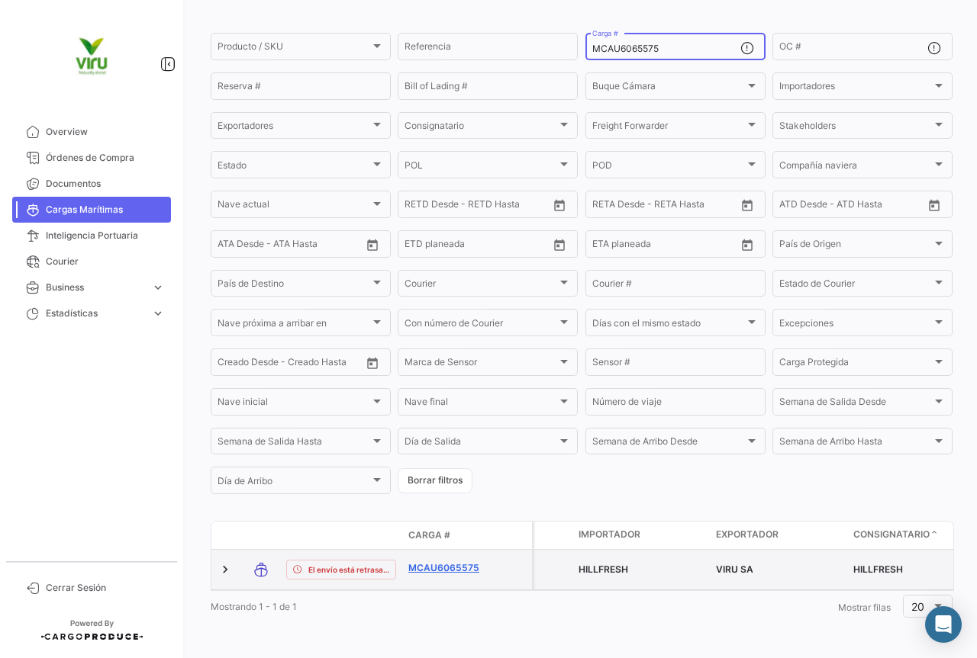
type input "MCAU6065575"
click at [435, 562] on link "MCAU6065575" at bounding box center [447, 569] width 79 height 14
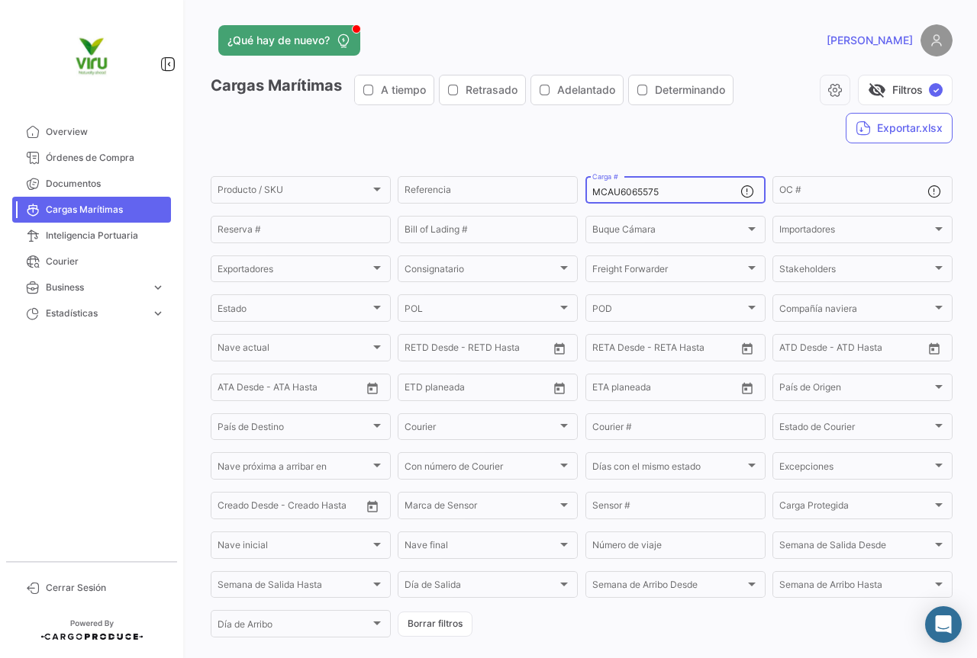
drag, startPoint x: 684, startPoint y: 193, endPoint x: 588, endPoint y: 194, distance: 96.1
click at [592, 194] on input "MCAU6065575" at bounding box center [666, 192] width 148 height 11
paste input "54518"
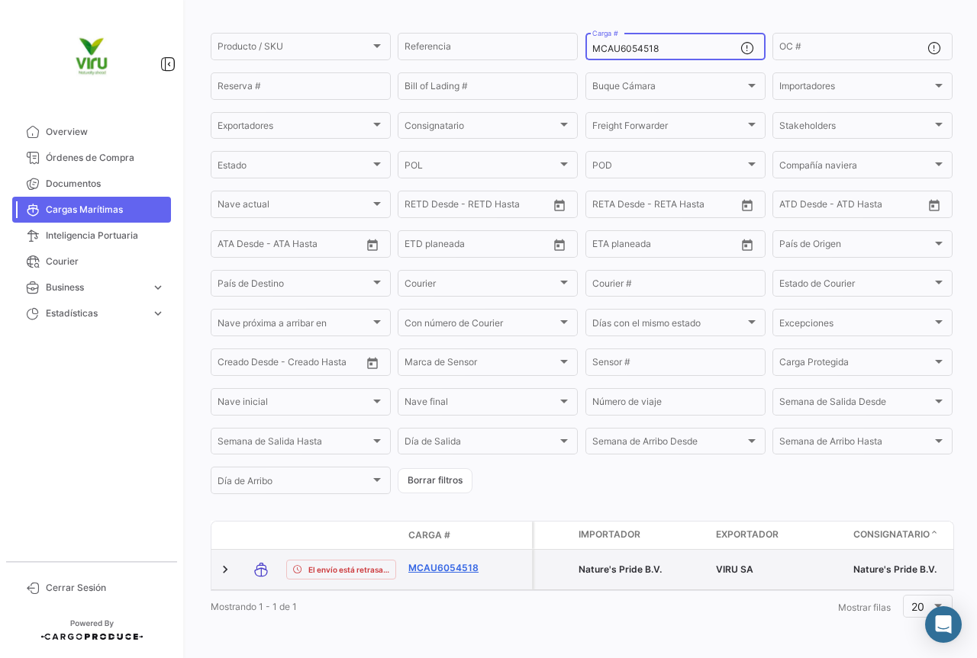
type input "MCAU6054518"
click at [466, 562] on link "MCAU6054518" at bounding box center [447, 569] width 79 height 14
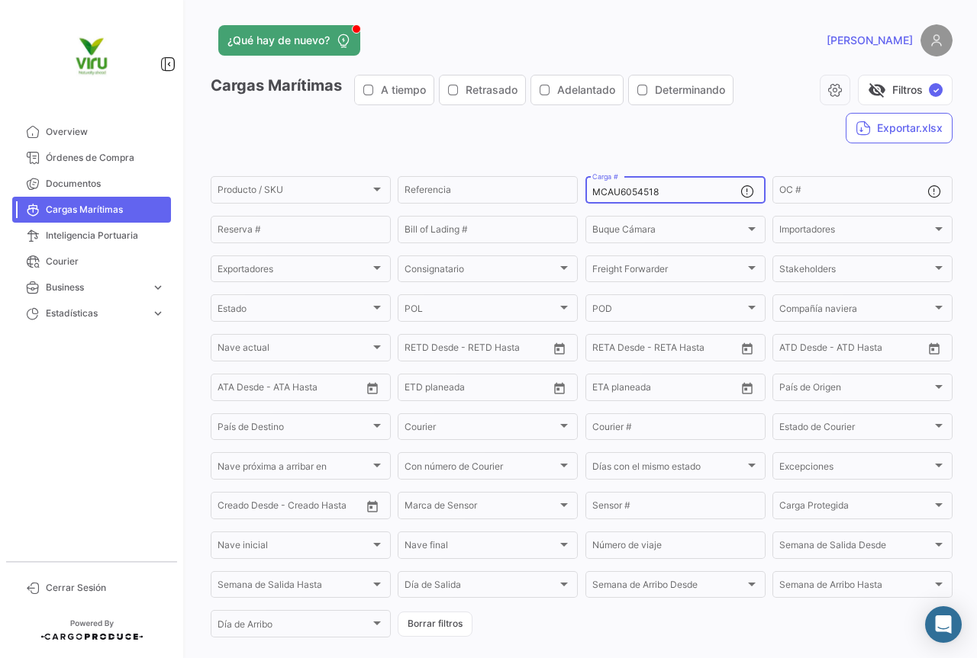
drag, startPoint x: 686, startPoint y: 189, endPoint x: 583, endPoint y: 194, distance: 103.1
click at [585, 194] on div "MCAU6054518 Carga #" at bounding box center [675, 189] width 180 height 30
paste input "47334"
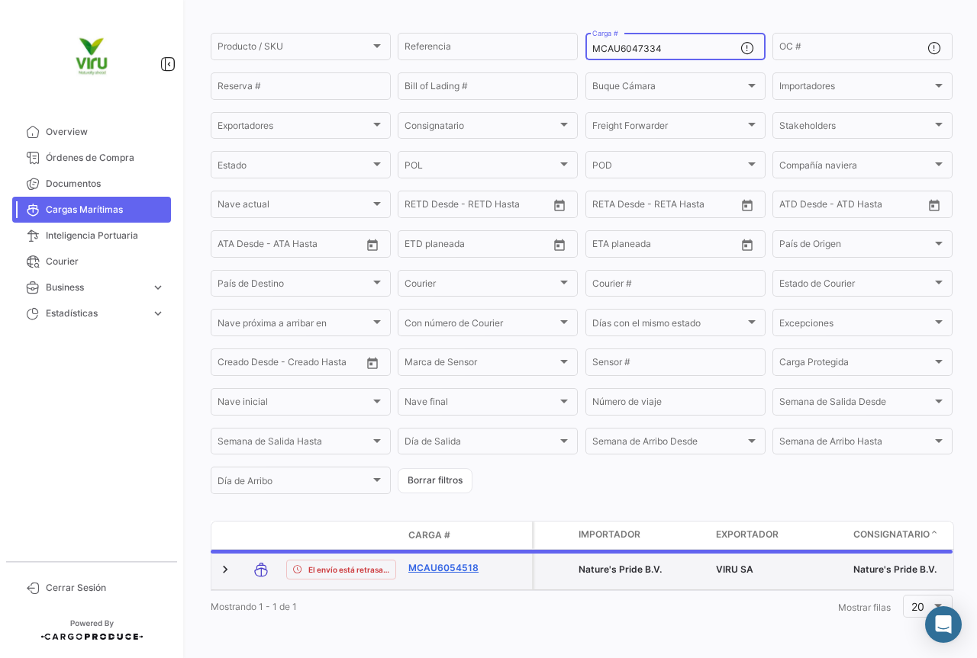
scroll to position [149, 0]
type input "MCAU6047334"
click at [458, 562] on link "MCAU6047334" at bounding box center [447, 569] width 79 height 14
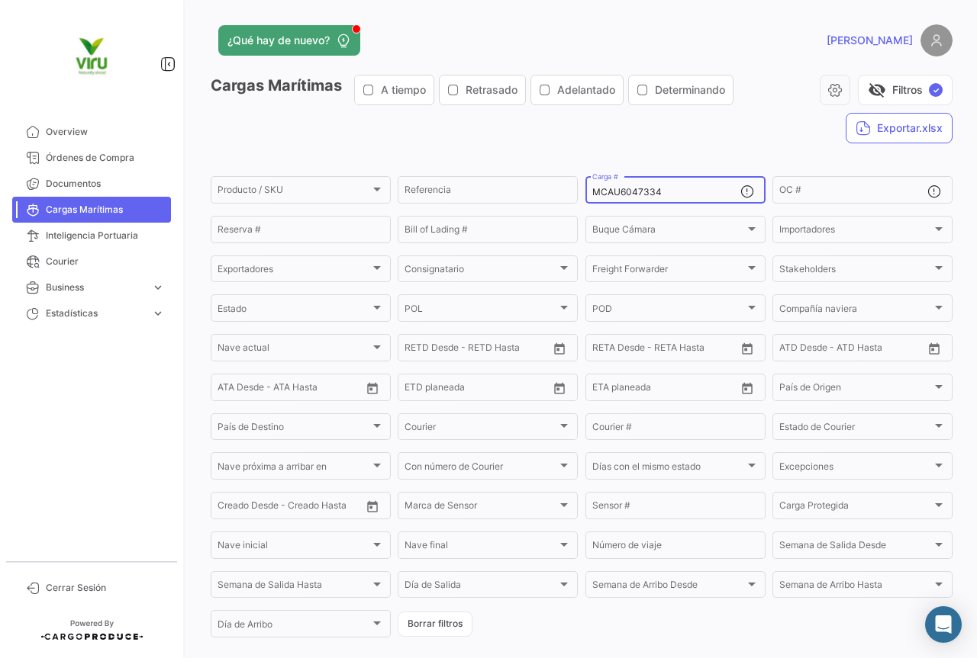
drag, startPoint x: 680, startPoint y: 192, endPoint x: 581, endPoint y: 197, distance: 99.3
click at [585, 197] on div "MCAU6047334 Carga #" at bounding box center [675, 189] width 180 height 30
paste input "6699"
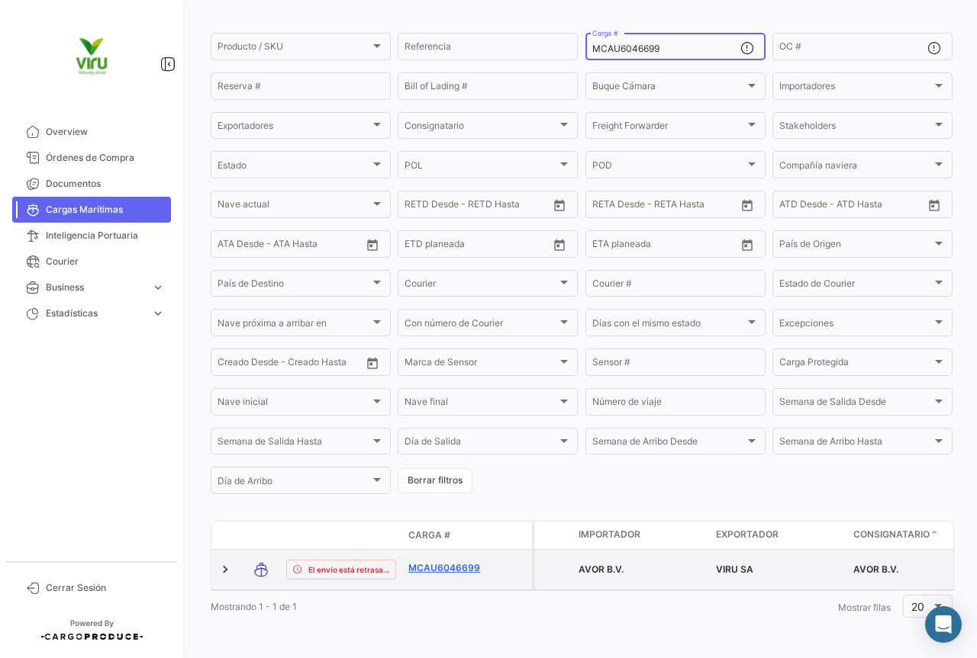
type input "MCAU6046699"
click at [452, 562] on link "MCAU6046699" at bounding box center [447, 569] width 79 height 14
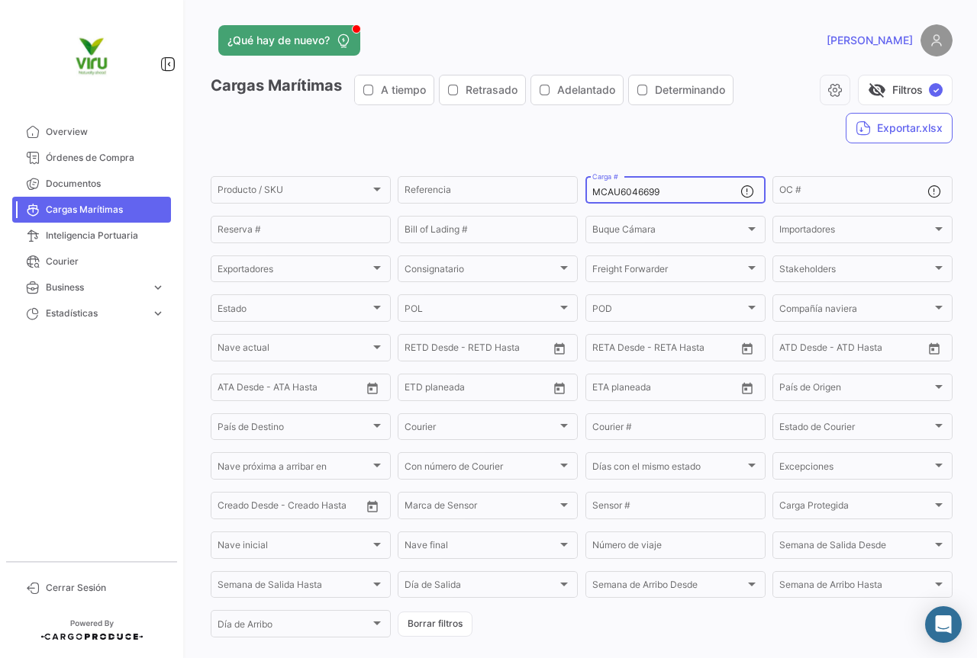
drag, startPoint x: 674, startPoint y: 192, endPoint x: 592, endPoint y: 193, distance: 81.7
click at [592, 193] on input "MCAU6046699" at bounding box center [666, 192] width 148 height 11
paste input "10865"
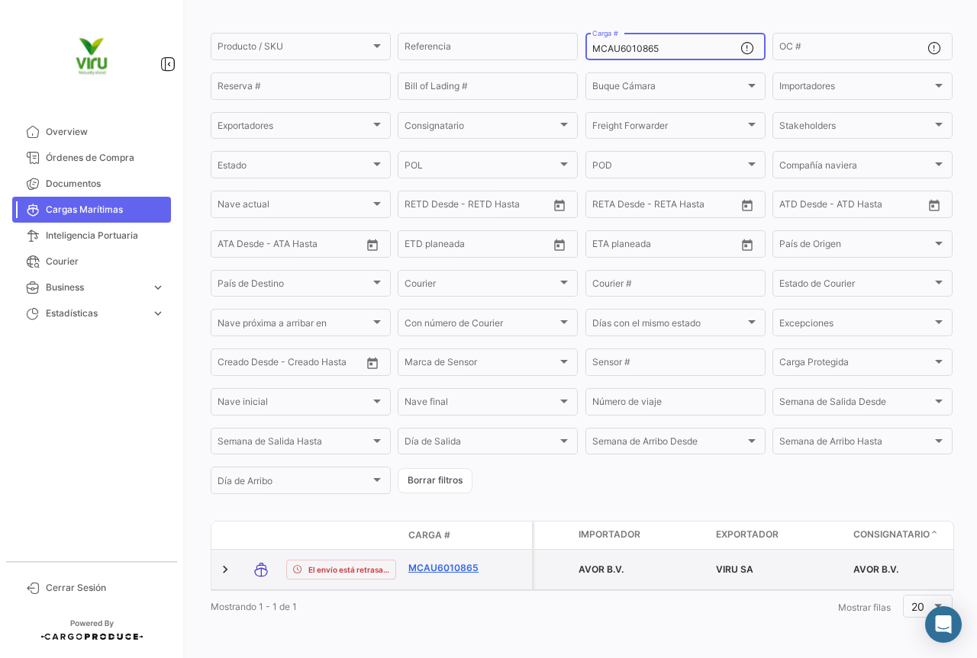
type input "MCAU6010865"
click at [465, 562] on link "MCAU6010865" at bounding box center [447, 569] width 79 height 14
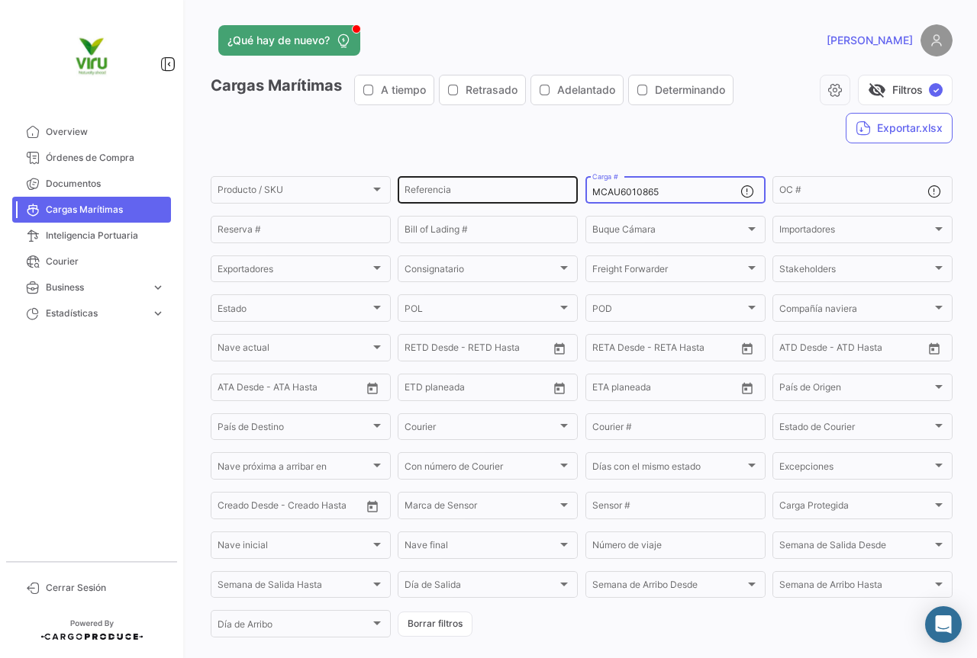
drag, startPoint x: 692, startPoint y: 194, endPoint x: 548, endPoint y: 195, distance: 144.2
click at [0, 0] on div "Producto / SKU Producto / SKU Referencia MCAU6010865 Carga # OC # Reserva # Bil…" at bounding box center [0, 0] width 0 height 0
paste input "MAU1310303"
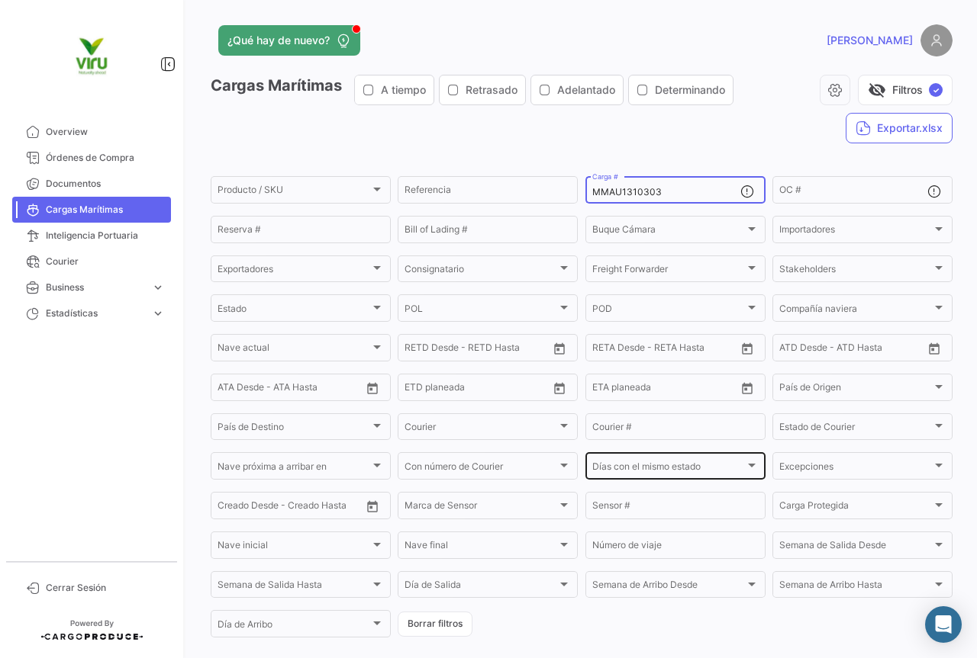
scroll to position [149, 0]
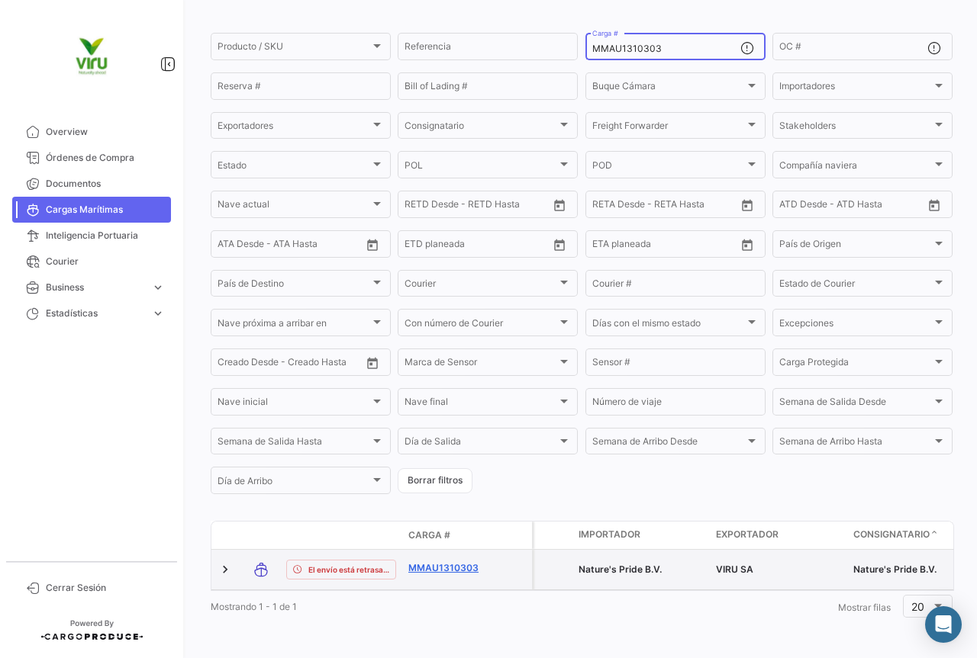
type input "MMAU1310303"
click at [461, 562] on link "MMAU1310303" at bounding box center [447, 569] width 79 height 14
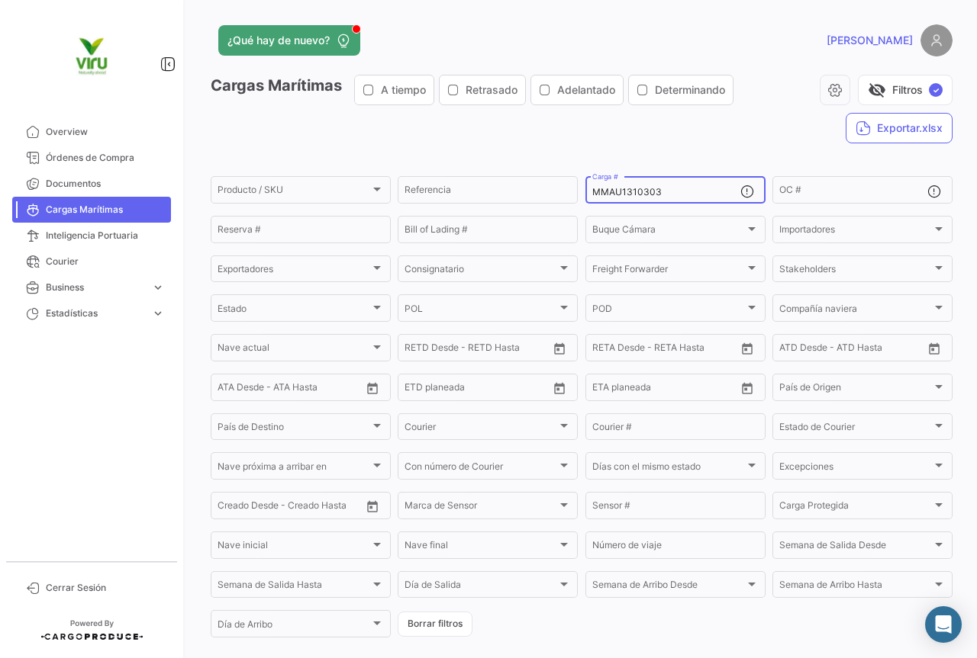
drag, startPoint x: 705, startPoint y: 196, endPoint x: 589, endPoint y: 186, distance: 116.4
click at [592, 186] on div "MMAU1310303 Carga #" at bounding box center [666, 189] width 148 height 30
paste input "44544"
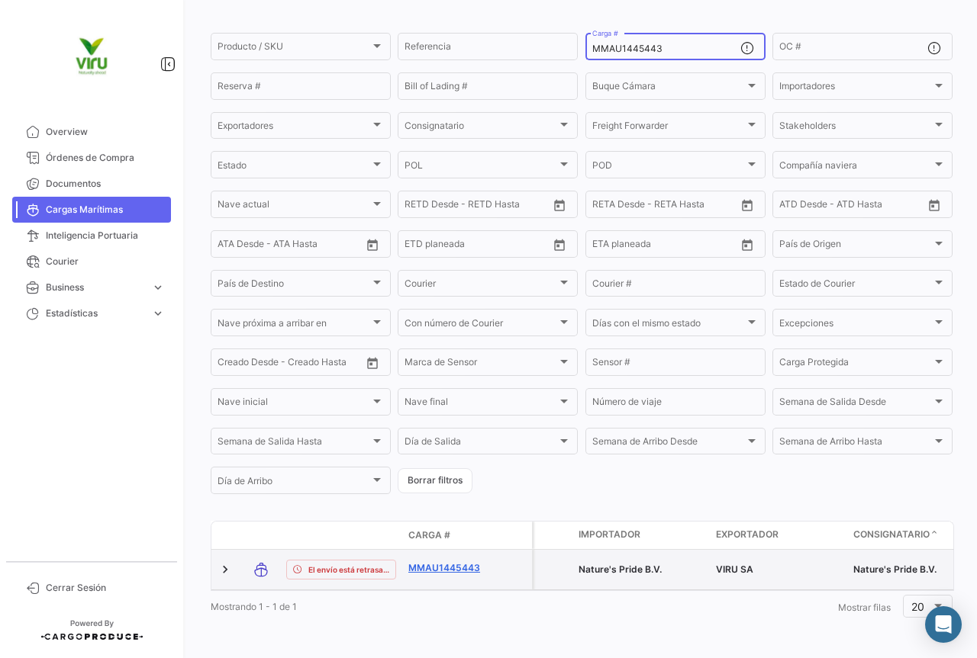
type input "MMAU1445443"
click at [459, 562] on link "MMAU1445443" at bounding box center [447, 569] width 79 height 14
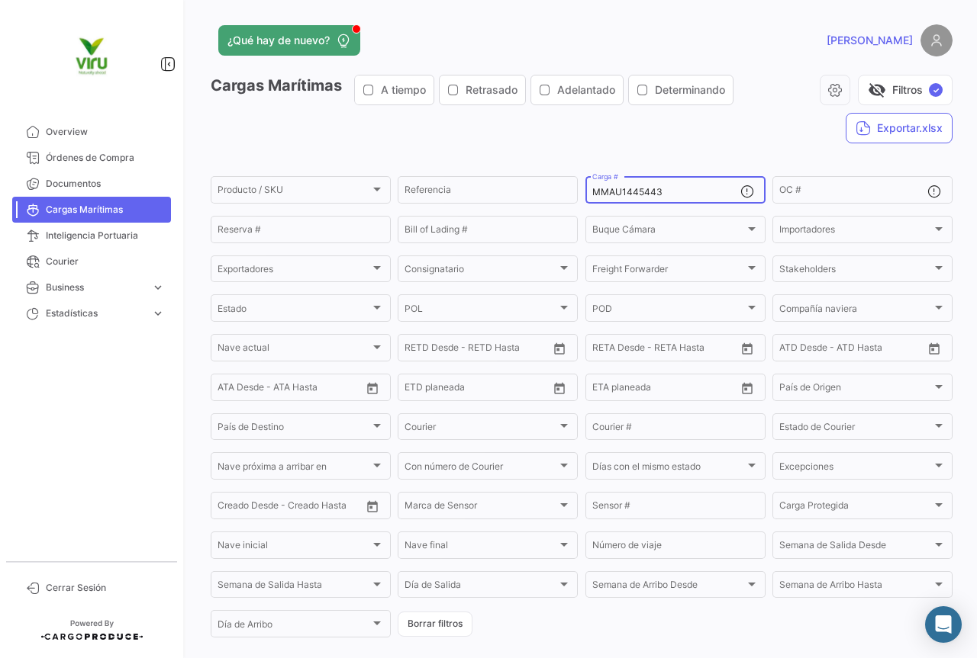
drag, startPoint x: 707, startPoint y: 188, endPoint x: 575, endPoint y: 198, distance: 133.1
click at [575, 198] on form "Producto / SKU Producto / SKU Referencia MMAU1445443 Carga # OC # Reserva # Bil…" at bounding box center [582, 407] width 742 height 466
paste input "RFU0030192"
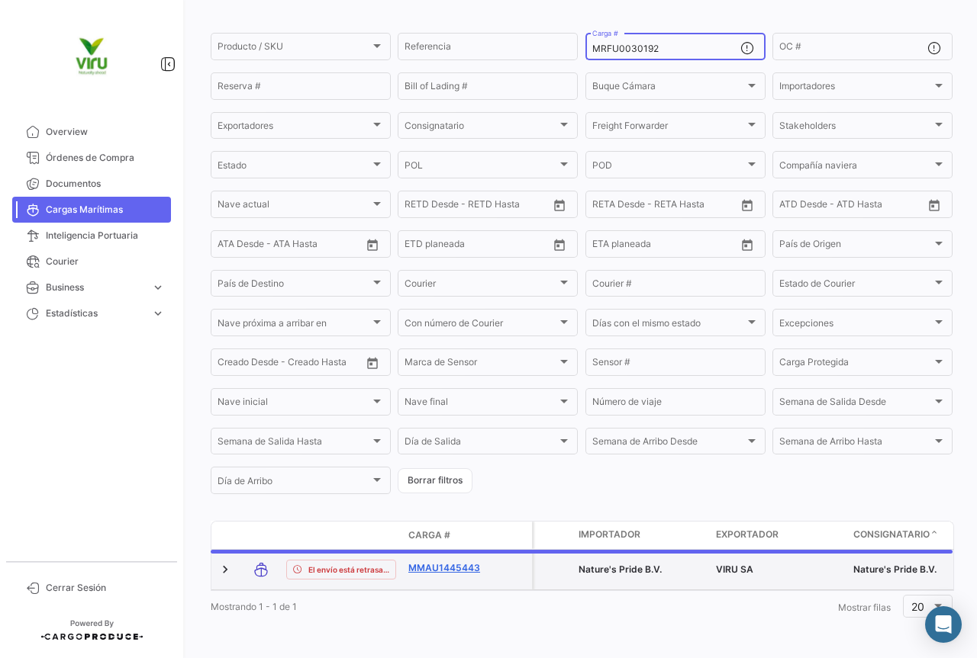
scroll to position [149, 0]
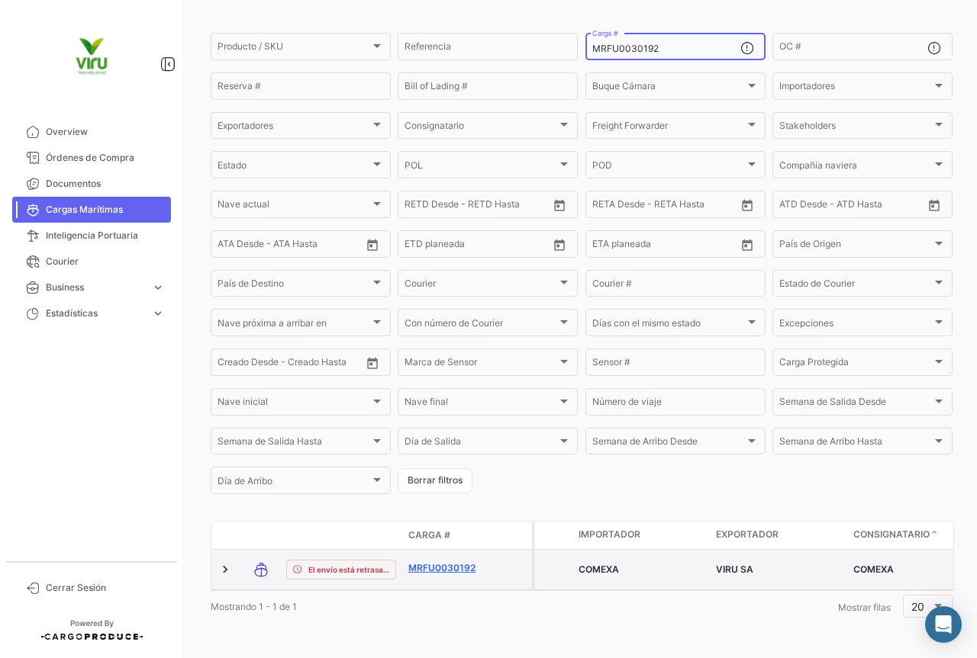
type input "MRFU0030192"
click at [439, 562] on link "MRFU0030192" at bounding box center [447, 569] width 79 height 14
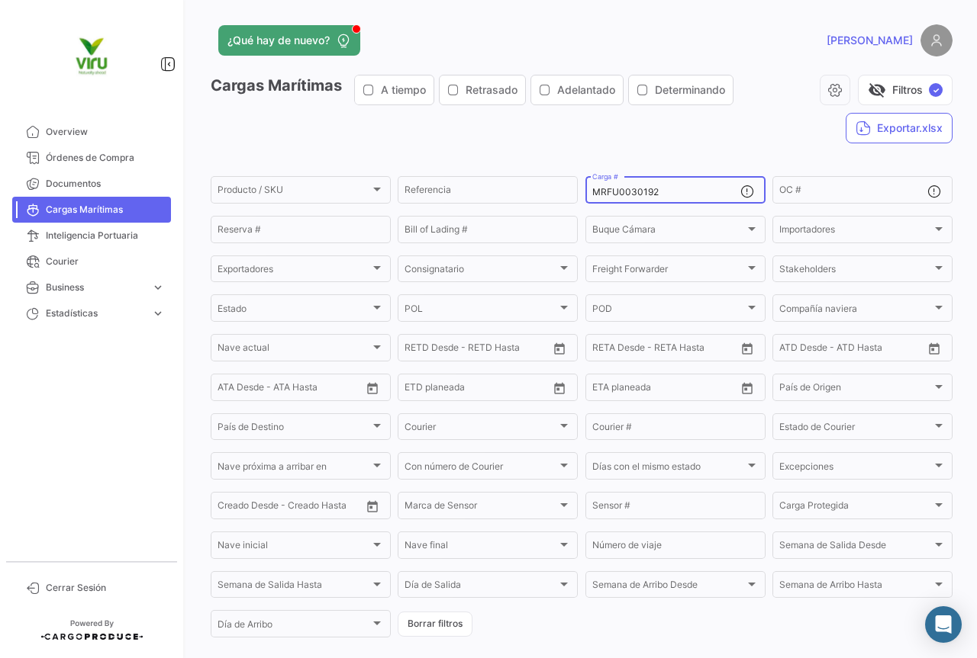
drag, startPoint x: 678, startPoint y: 190, endPoint x: 581, endPoint y: 191, distance: 96.1
click at [585, 191] on div "MRFU0030192 Carga #" at bounding box center [675, 189] width 180 height 30
paste input "MAU1445865"
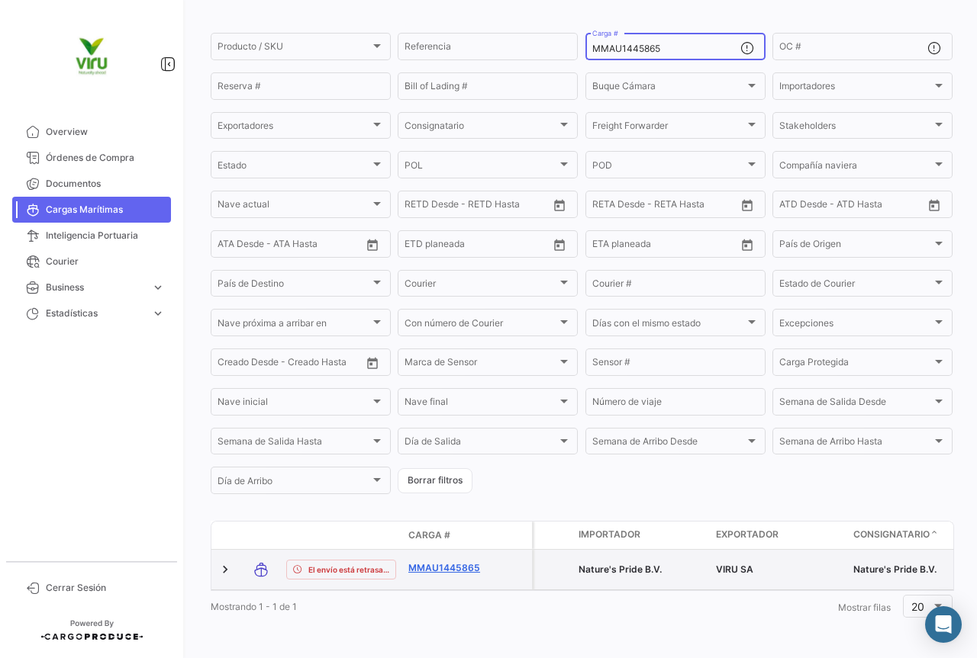
type input "MMAU1445865"
click at [464, 562] on link "MMAU1445865" at bounding box center [447, 569] width 79 height 14
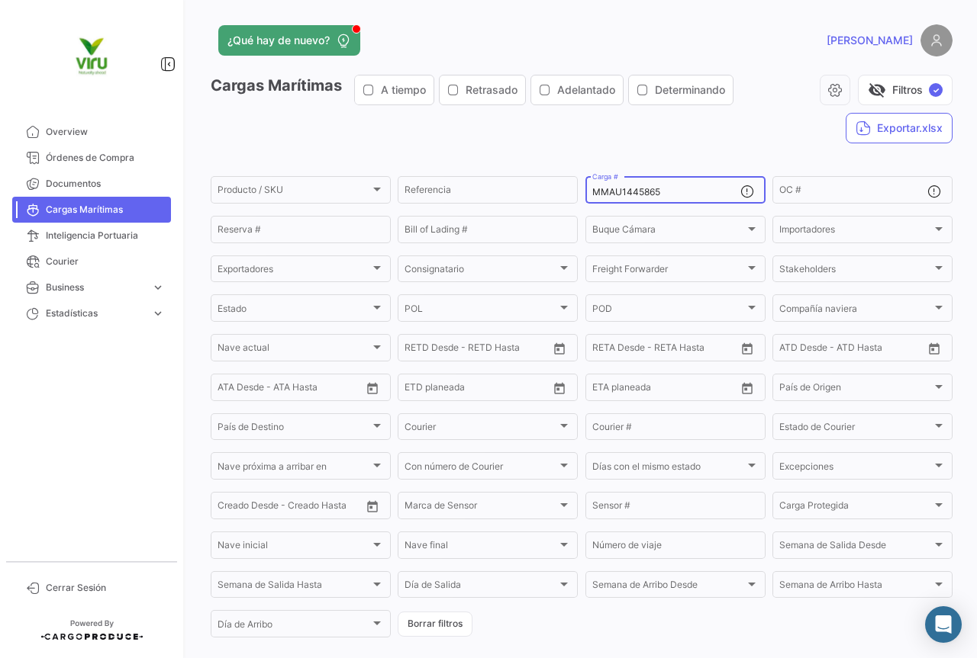
drag, startPoint x: 690, startPoint y: 195, endPoint x: 584, endPoint y: 193, distance: 106.8
click at [585, 193] on div "MMAU1445865 Carga #" at bounding box center [675, 189] width 180 height 30
paste input "3544"
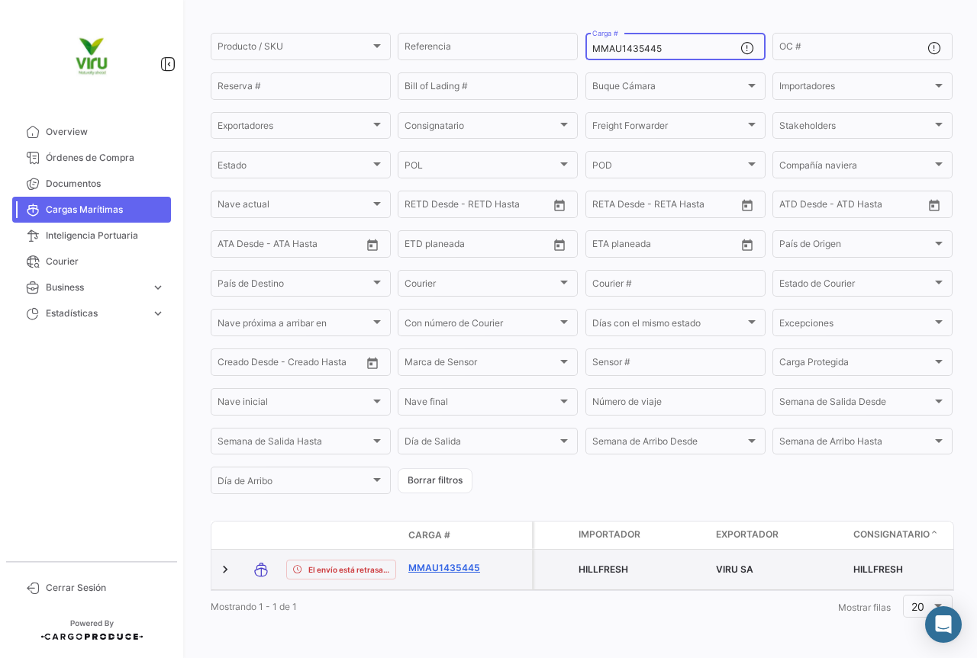
type input "MMAU1435445"
click at [458, 563] on link "MMAU1435445" at bounding box center [447, 569] width 79 height 14
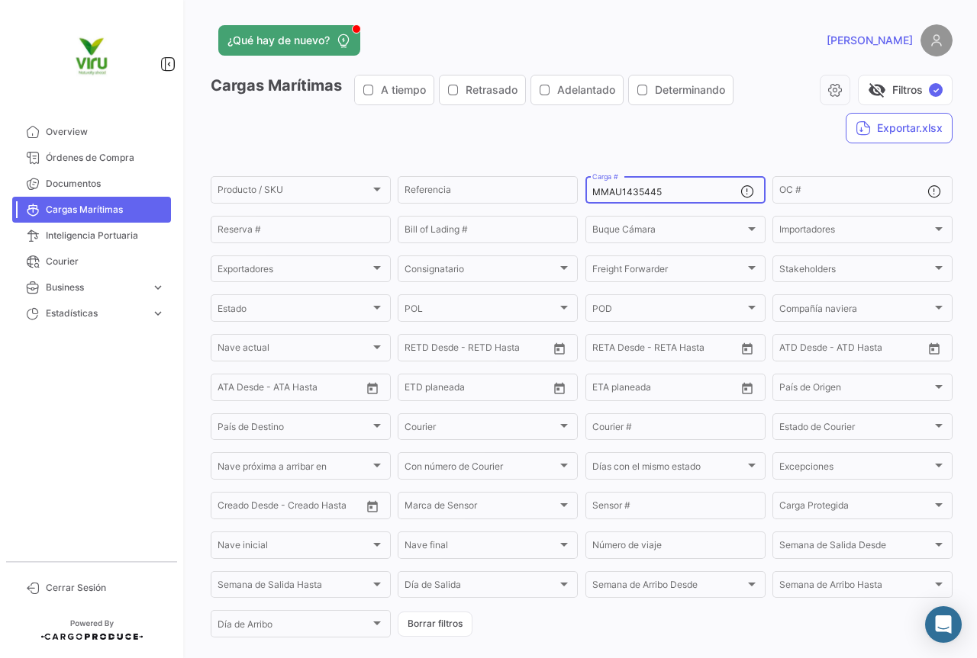
drag, startPoint x: 668, startPoint y: 194, endPoint x: 582, endPoint y: 188, distance: 86.4
click at [585, 188] on div "MMAU1435445 Carga #" at bounding box center [675, 189] width 180 height 30
paste input "CAU6059844"
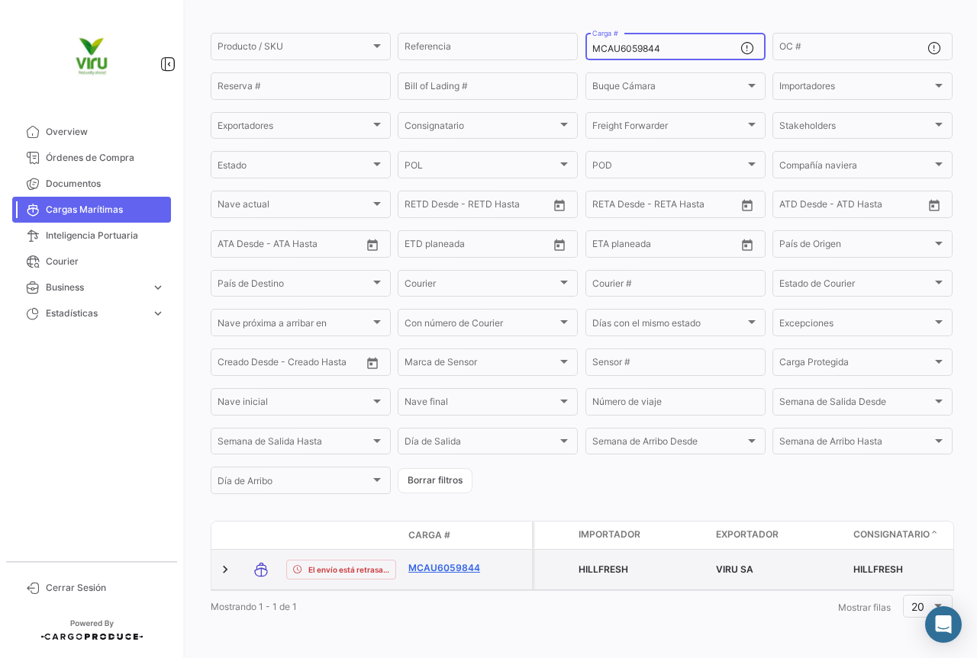
type input "MCAU6059844"
click at [458, 562] on link "MCAU6059844" at bounding box center [447, 569] width 79 height 14
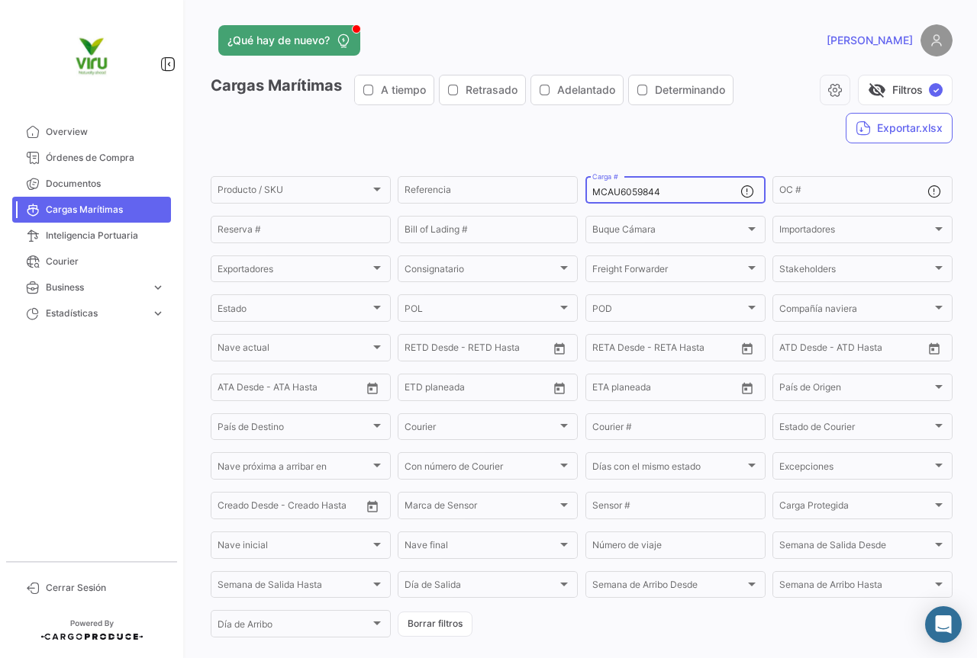
drag, startPoint x: 656, startPoint y: 190, endPoint x: 576, endPoint y: 188, distance: 80.1
click at [576, 188] on form "Producto / SKU Producto / SKU Referencia MCAU6059844 Carga # OC # Reserva # Bil…" at bounding box center [582, 407] width 742 height 466
paste input "MAU1319580"
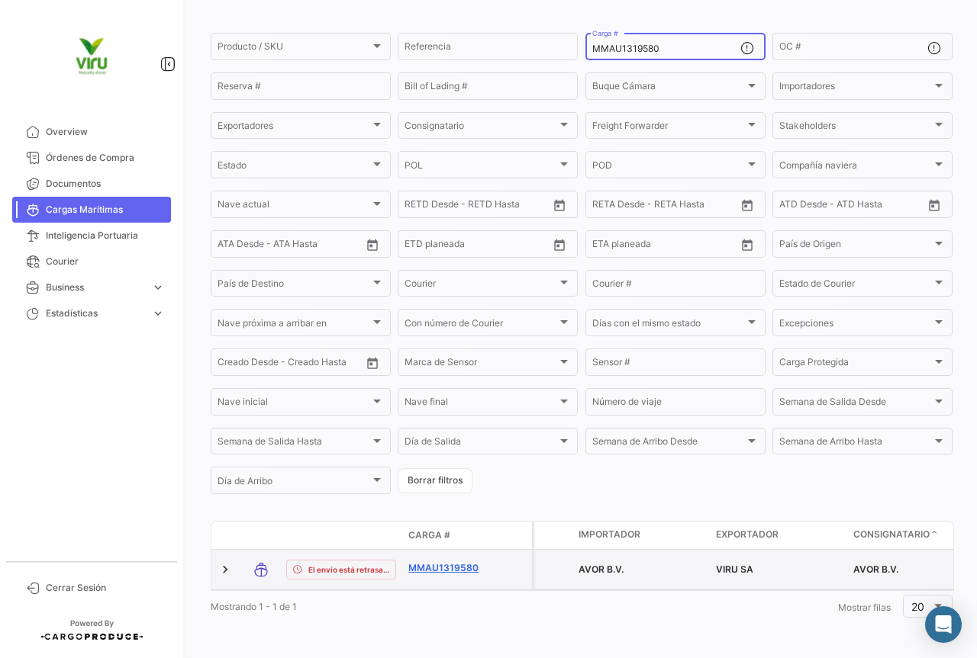
type input "MMAU1319580"
click at [429, 562] on link "MMAU1319580" at bounding box center [447, 569] width 79 height 14
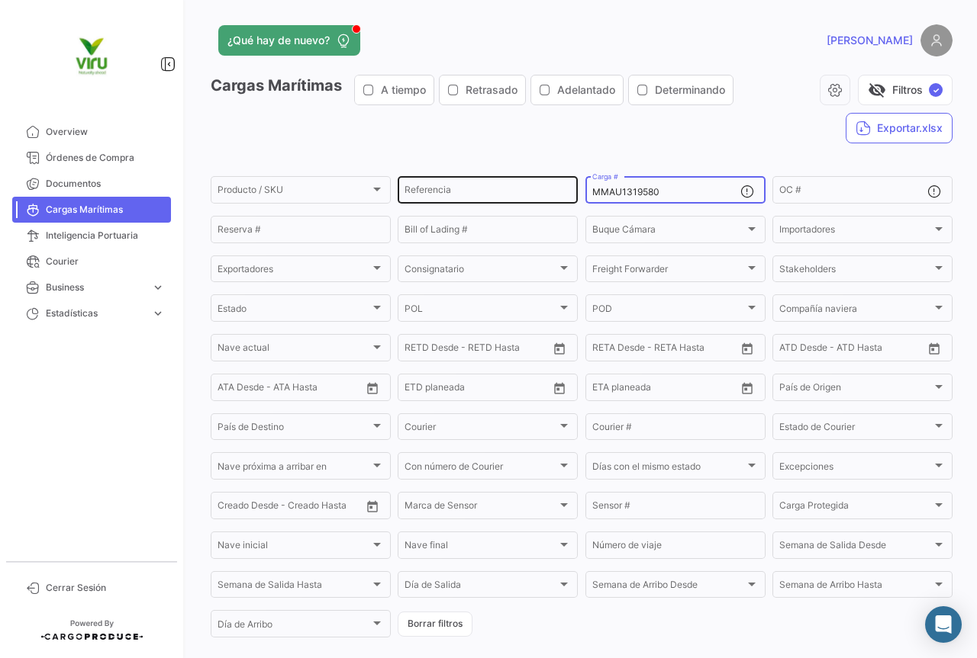
drag, startPoint x: 660, startPoint y: 192, endPoint x: 565, endPoint y: 192, distance: 95.4
click at [0, 0] on div "Producto / SKU Producto / SKU Referencia MMAU1319580 Carga # OC # Reserva # Bil…" at bounding box center [0, 0] width 0 height 0
paste input "CGMU7021775"
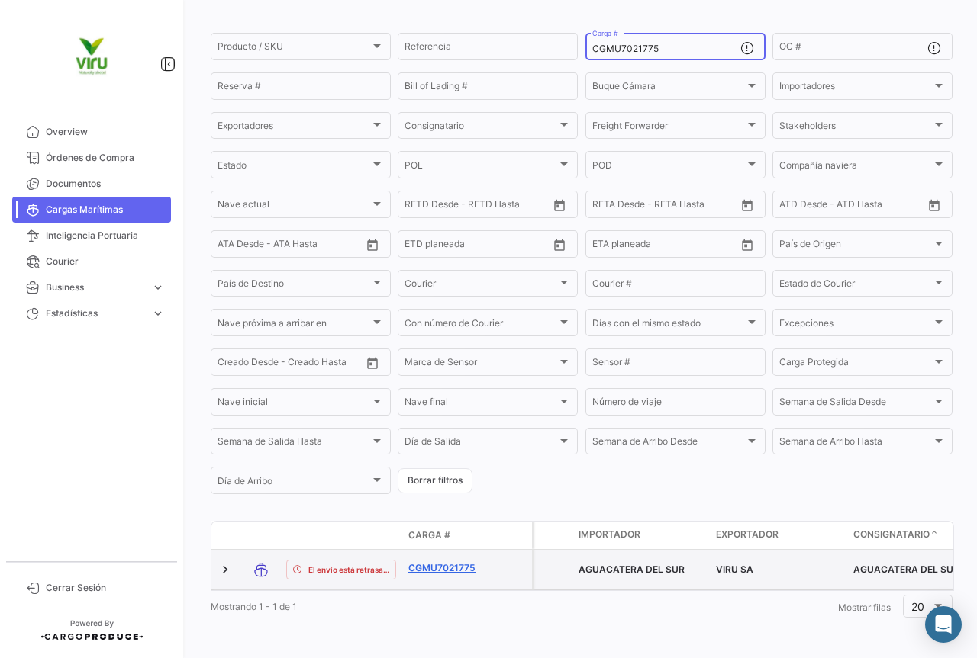
type input "CGMU7021775"
click at [449, 562] on link "CGMU7021775" at bounding box center [447, 569] width 79 height 14
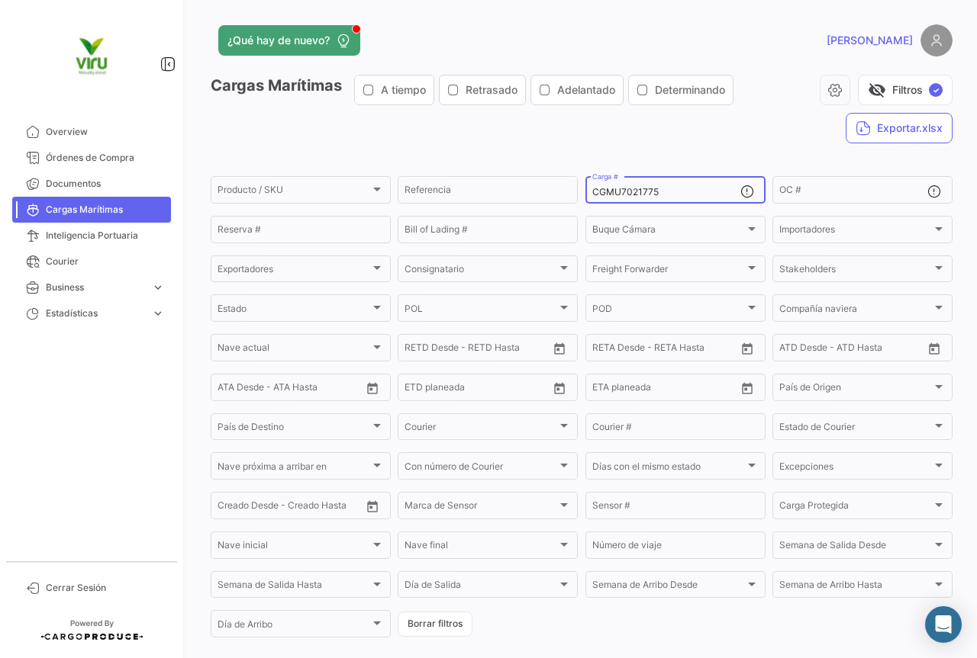
drag, startPoint x: 686, startPoint y: 192, endPoint x: 581, endPoint y: 194, distance: 104.5
click at [585, 194] on div "CGMU7021775 Carga #" at bounding box center [675, 189] width 180 height 30
paste input "MMAU1319131"
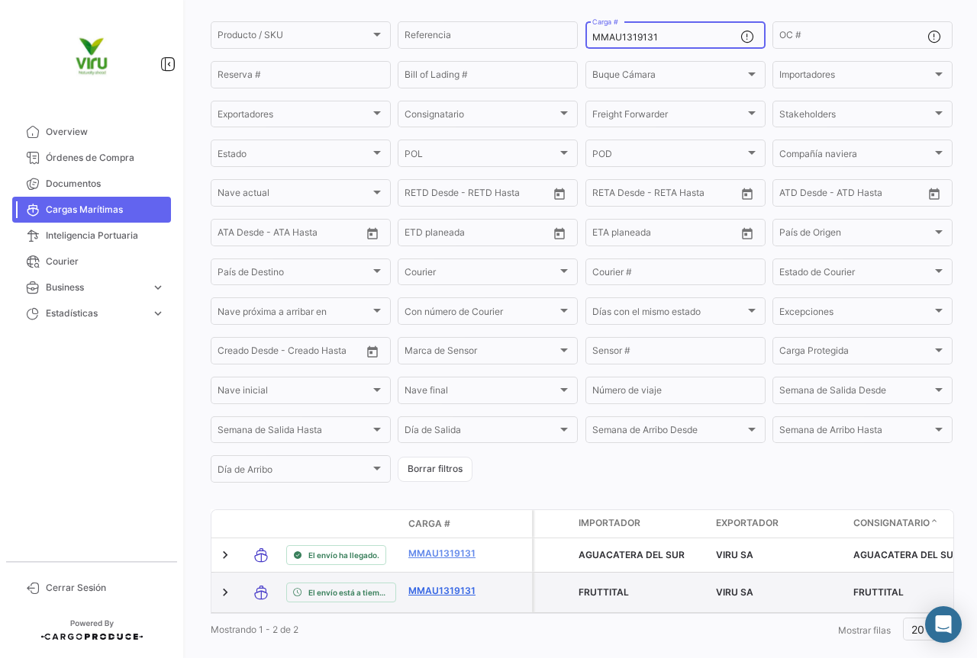
type input "MMAU1319131"
click at [446, 592] on link "MMAU1319131" at bounding box center [447, 591] width 79 height 14
